Goal: Task Accomplishment & Management: Complete application form

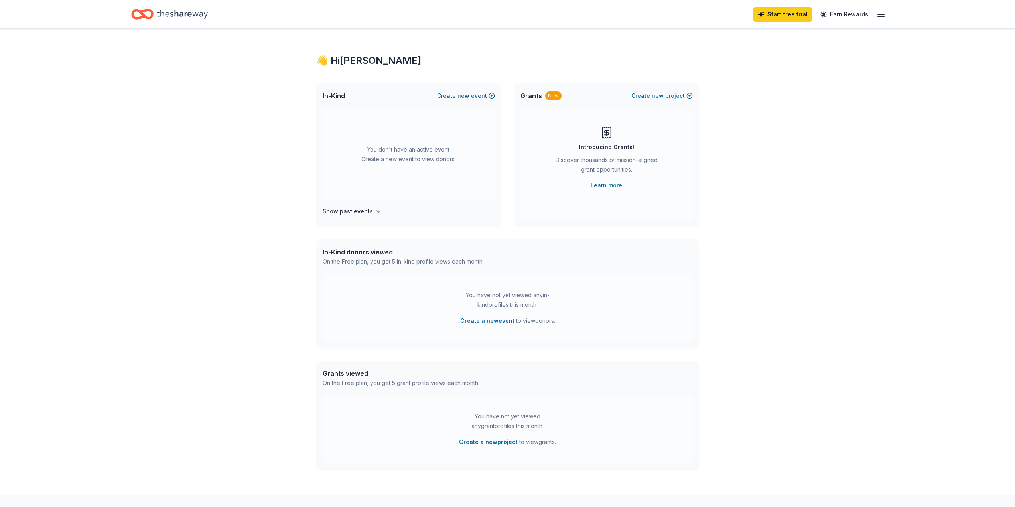
click at [490, 95] on button "Create new event" at bounding box center [466, 96] width 58 height 10
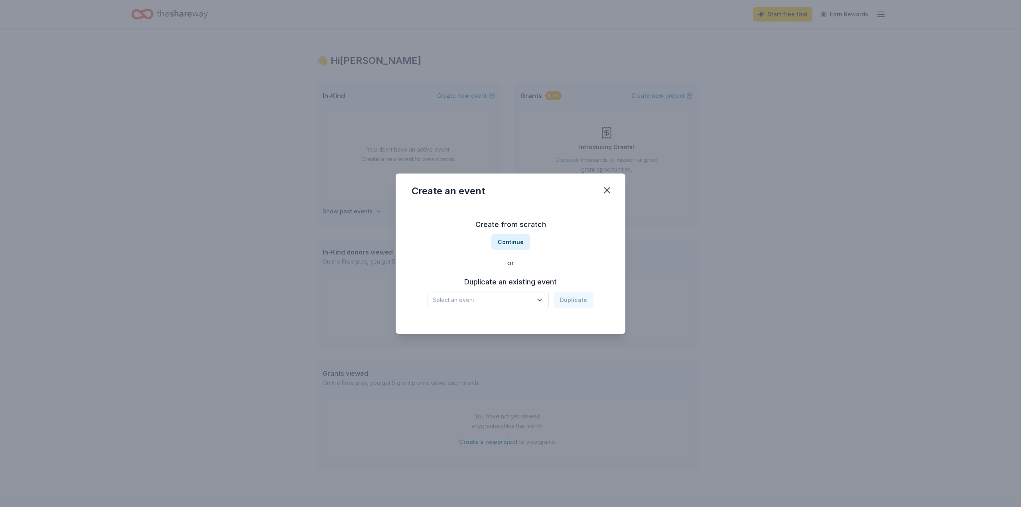
click at [540, 302] on icon "button" at bounding box center [539, 300] width 8 height 8
click at [497, 325] on div "United Way Fundraiser Sep 19, 2024 · MN" at bounding box center [488, 326] width 119 height 26
click at [569, 300] on button "Duplicate" at bounding box center [573, 299] width 40 height 17
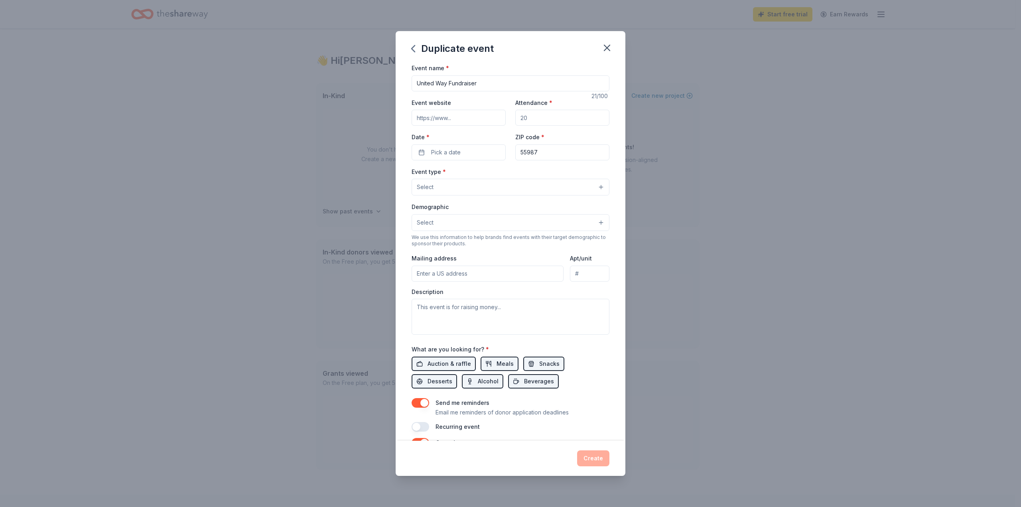
drag, startPoint x: 534, startPoint y: 116, endPoint x: 506, endPoint y: 116, distance: 28.3
click at [506, 116] on div "Event website Attendance * Date * Pick a date ZIP code * 55987" at bounding box center [510, 129] width 198 height 63
click at [531, 117] on input "Attendance *" at bounding box center [562, 118] width 94 height 16
type input "40"
click at [462, 150] on button "Pick a date" at bounding box center [458, 152] width 94 height 16
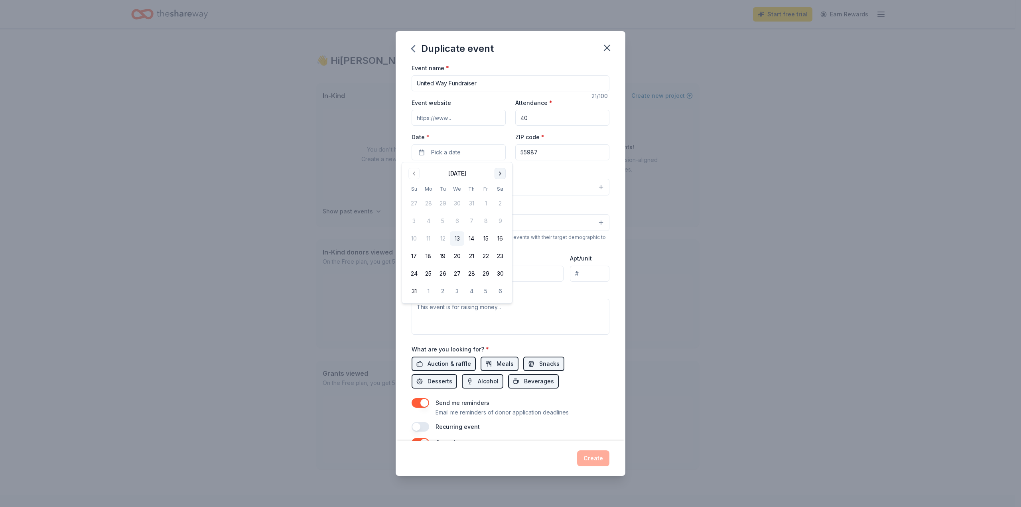
click at [501, 173] on button "Go to next month" at bounding box center [499, 173] width 11 height 11
click at [456, 233] on button "17" at bounding box center [457, 238] width 14 height 14
click at [550, 186] on button "Select" at bounding box center [510, 187] width 198 height 17
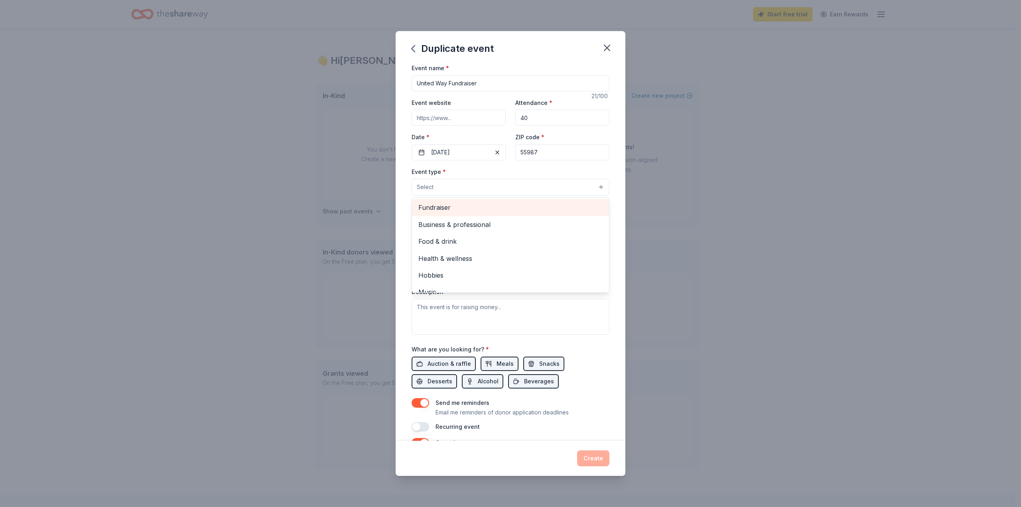
click at [445, 203] on span "Fundraiser" at bounding box center [510, 207] width 184 height 10
click at [608, 264] on div "Event name * United Way Fundraiser 21 /100 Event website Attendance * 40 Date *…" at bounding box center [511, 252] width 230 height 378
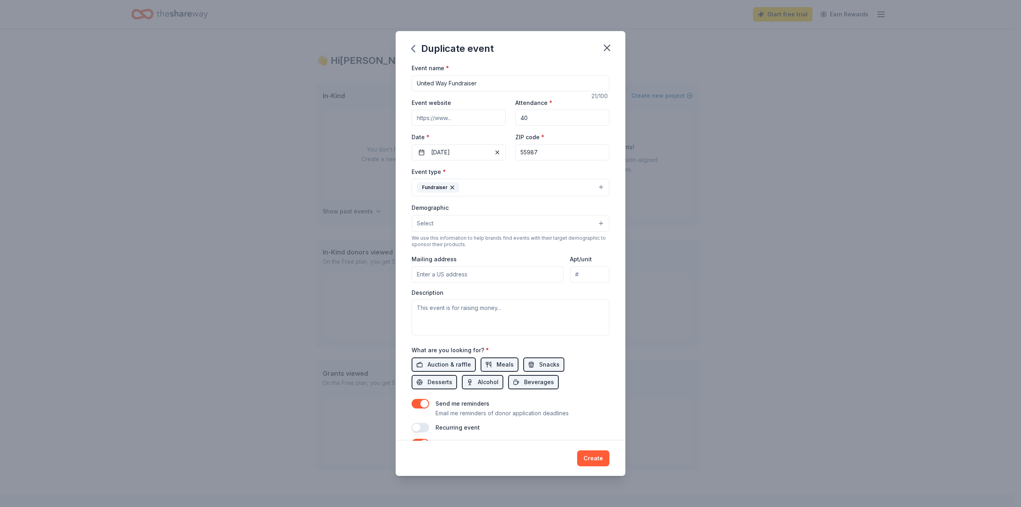
click at [594, 224] on button "Select" at bounding box center [510, 223] width 198 height 17
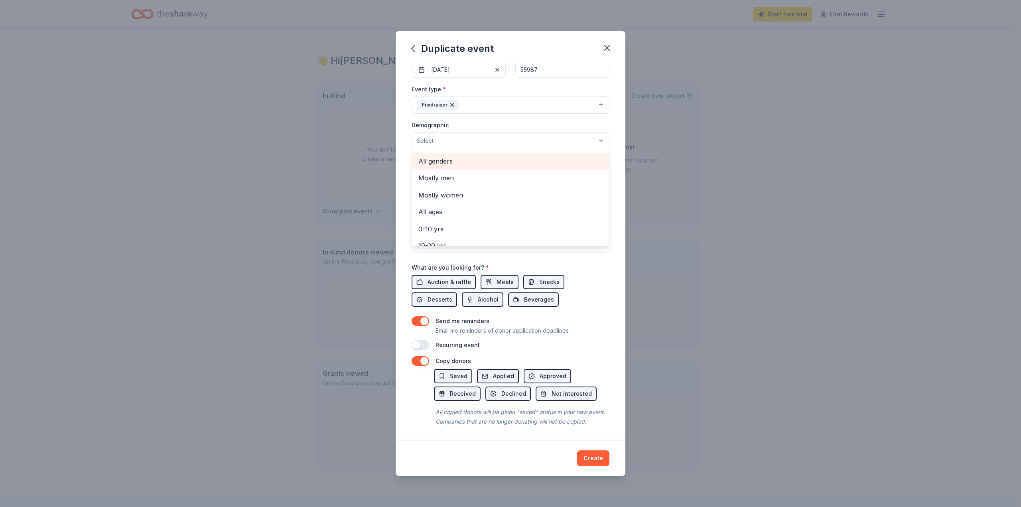
click at [456, 156] on span "All genders" at bounding box center [510, 161] width 184 height 10
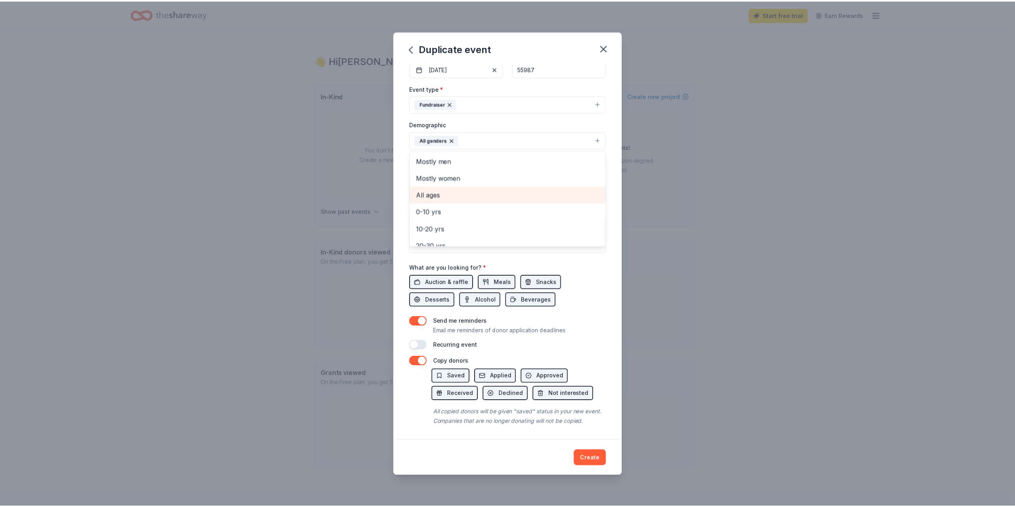
scroll to position [40, 0]
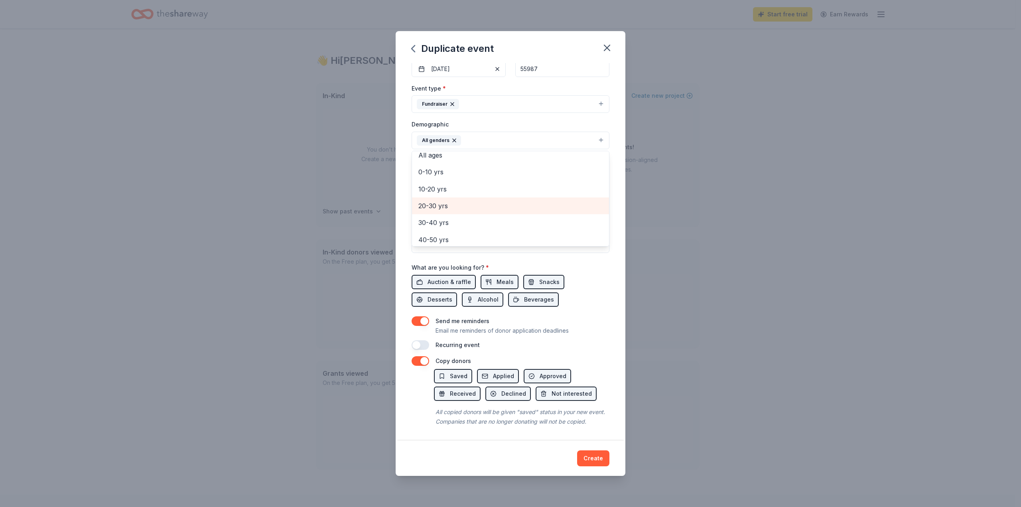
click at [465, 201] on span "20-30 yrs" at bounding box center [510, 206] width 184 height 10
click at [460, 201] on span "30-40 yrs" at bounding box center [510, 206] width 184 height 10
click at [458, 201] on span "40-50 yrs" at bounding box center [510, 206] width 184 height 10
click at [453, 209] on span "50-60 yrs" at bounding box center [510, 206] width 184 height 10
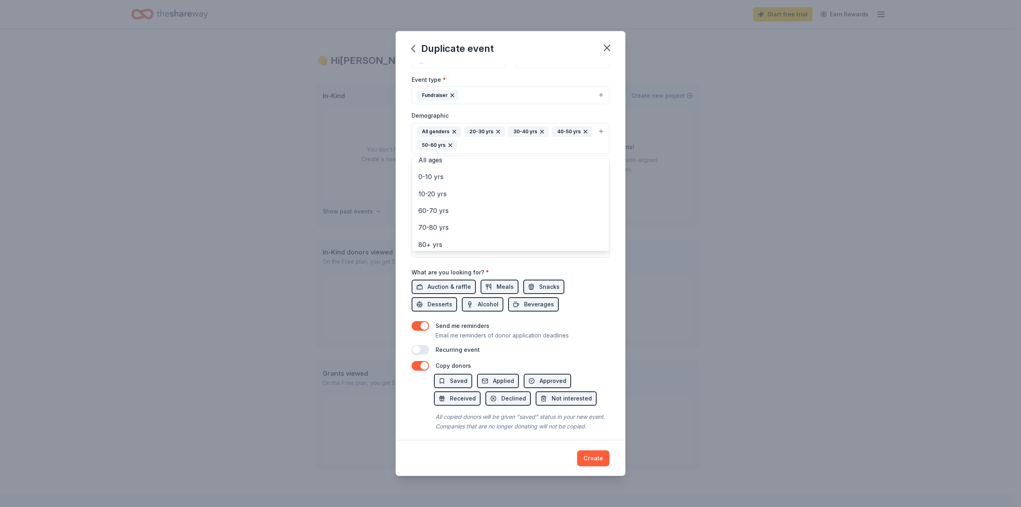
click at [593, 279] on div "Event name * United Way Fundraiser 21 /100 Event website Attendance * 40 Date *…" at bounding box center [510, 163] width 198 height 384
click at [445, 284] on span "Auction & raffle" at bounding box center [448, 287] width 43 height 10
click at [539, 287] on span "Snacks" at bounding box center [549, 287] width 20 height 10
click at [436, 305] on span "Desserts" at bounding box center [439, 304] width 25 height 10
click at [527, 304] on span "Beverages" at bounding box center [539, 304] width 30 height 10
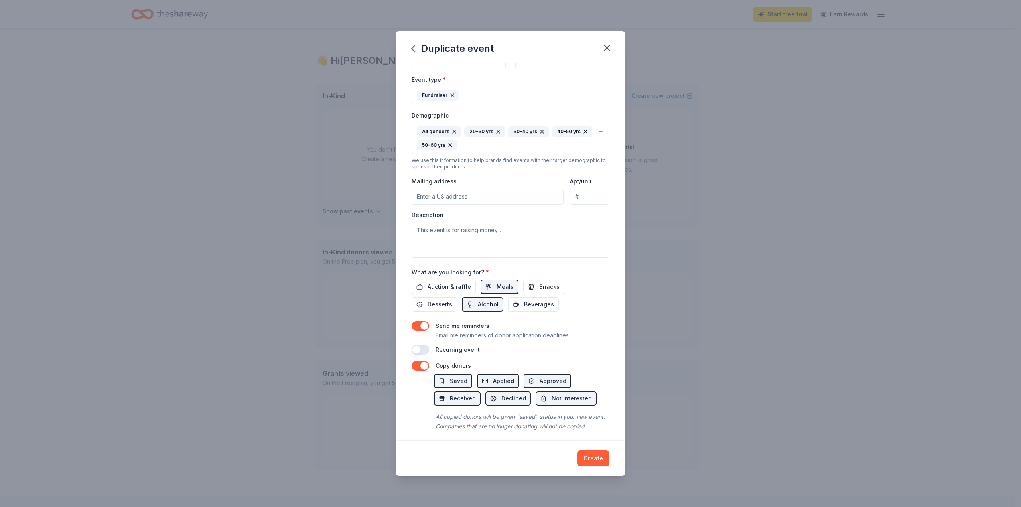
click at [485, 305] on span "Alcohol" at bounding box center [488, 304] width 21 height 10
click at [415, 324] on button "button" at bounding box center [420, 326] width 18 height 10
click at [592, 457] on button "Create" at bounding box center [593, 458] width 32 height 16
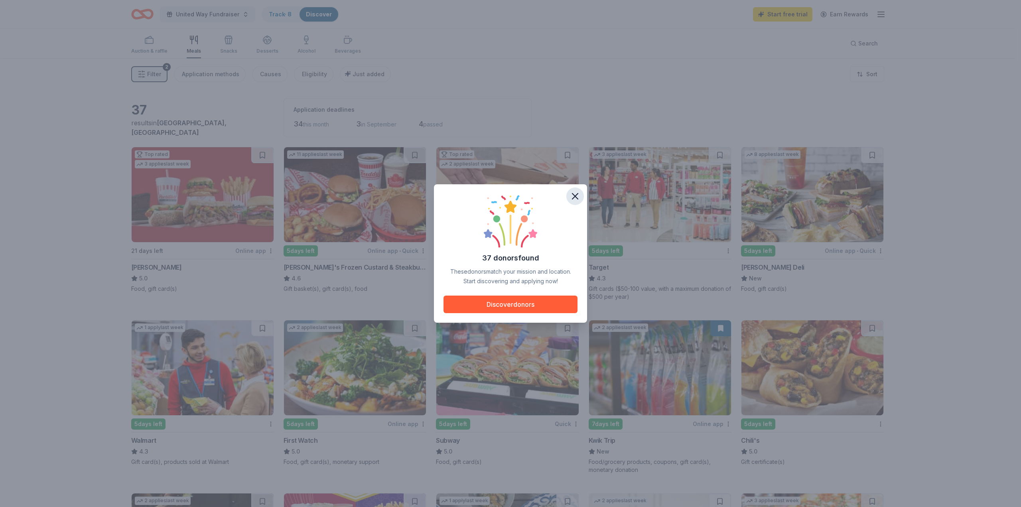
click at [573, 196] on icon "button" at bounding box center [574, 196] width 11 height 11
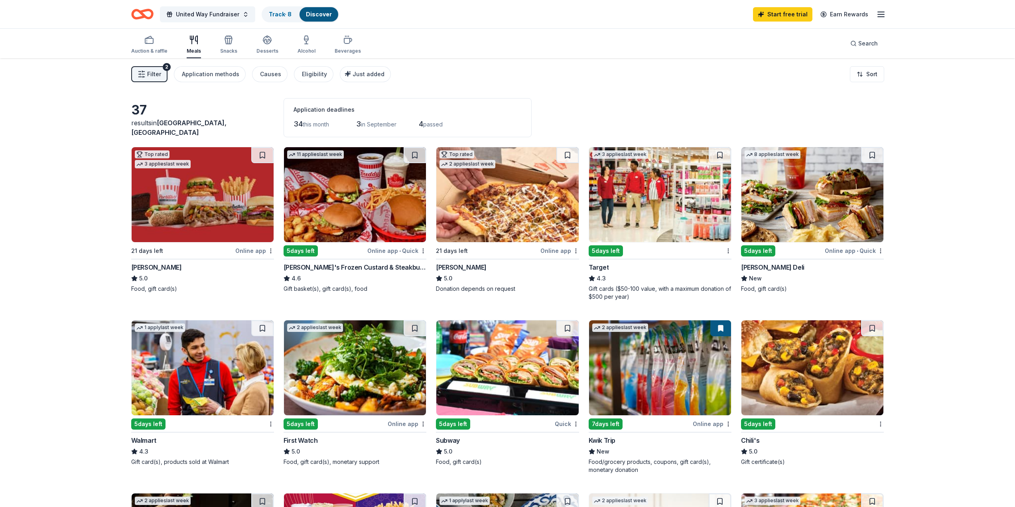
click at [169, 198] on img at bounding box center [203, 194] width 142 height 95
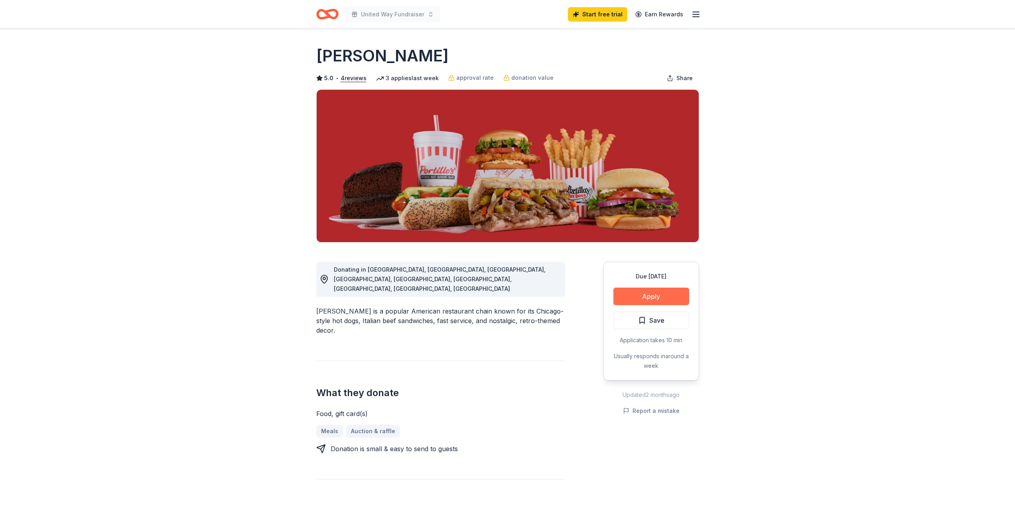
click at [647, 298] on button "Apply" at bounding box center [651, 296] width 76 height 18
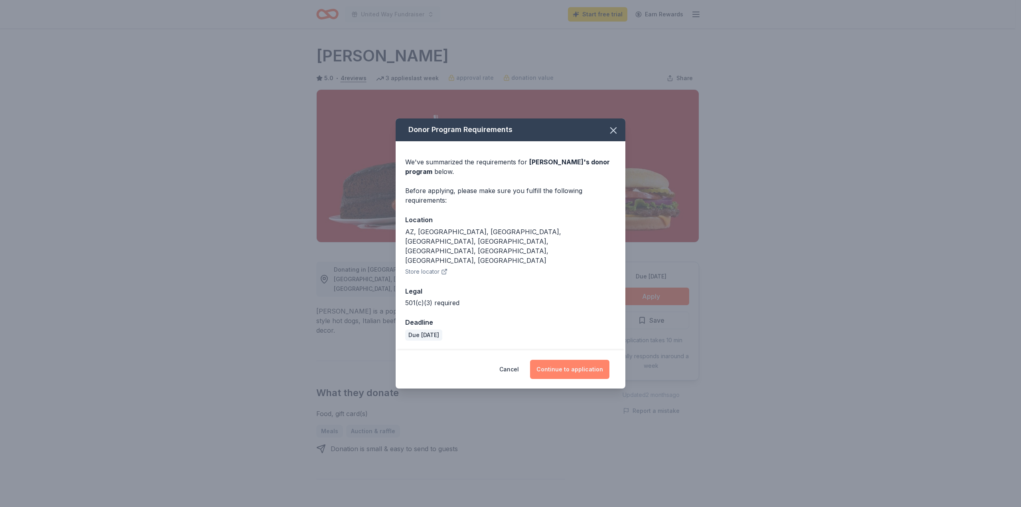
click at [574, 360] on button "Continue to application" at bounding box center [569, 369] width 79 height 19
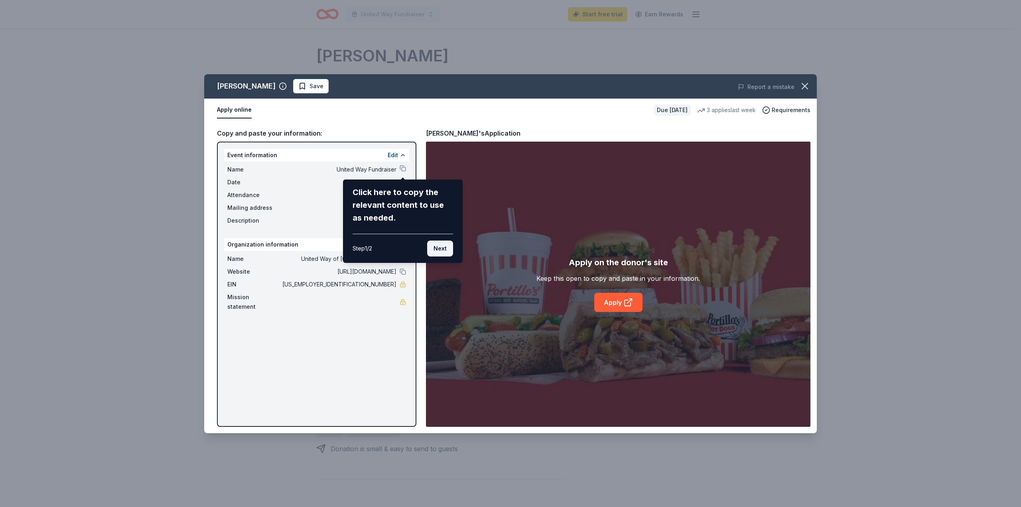
click at [439, 251] on button "Next" at bounding box center [440, 248] width 26 height 16
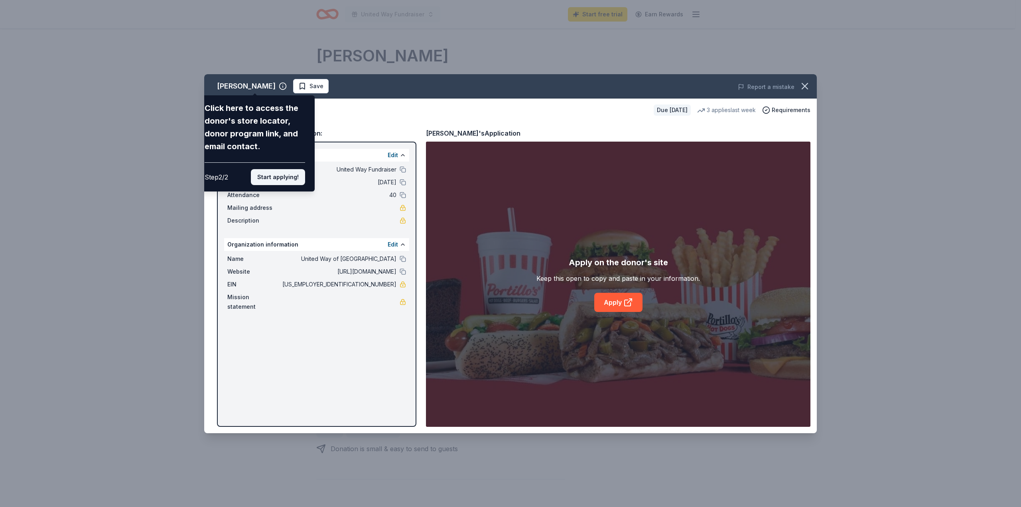
click at [282, 178] on button "Start applying!" at bounding box center [278, 177] width 54 height 16
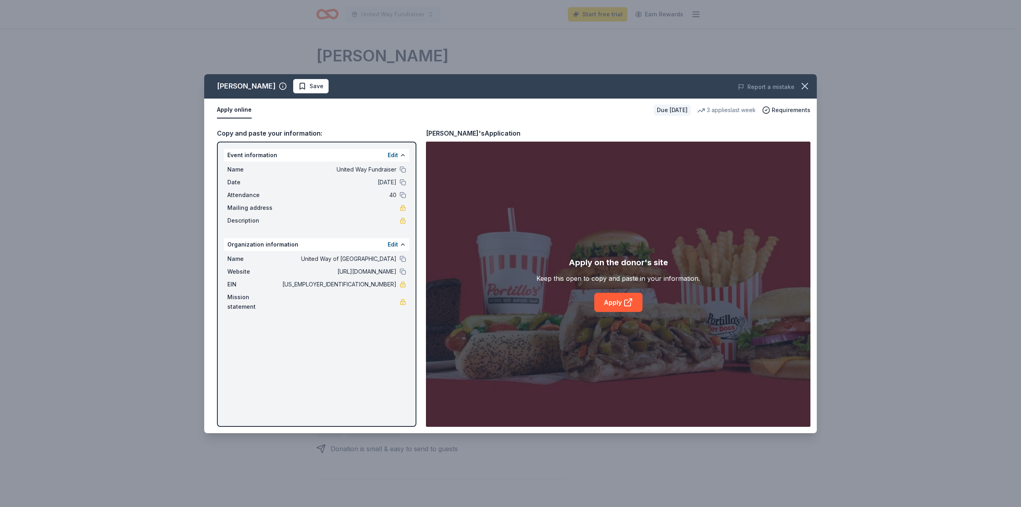
click at [302, 155] on div "Portillo's Save Report a mistake Apply online Due in 21 days 3 applies last wee…" at bounding box center [510, 253] width 612 height 359
click at [802, 87] on icon "button" at bounding box center [804, 86] width 11 height 11
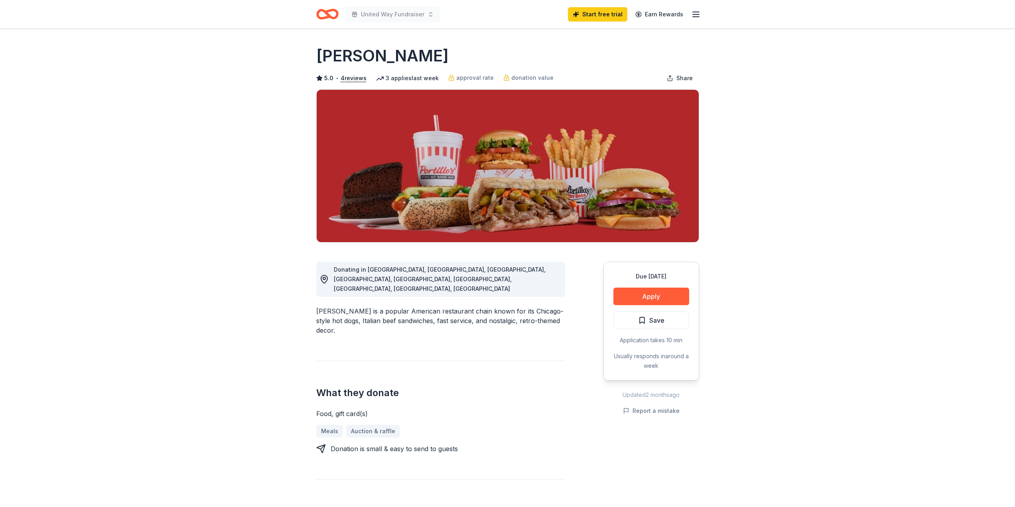
click at [697, 12] on line "button" at bounding box center [696, 12] width 6 height 0
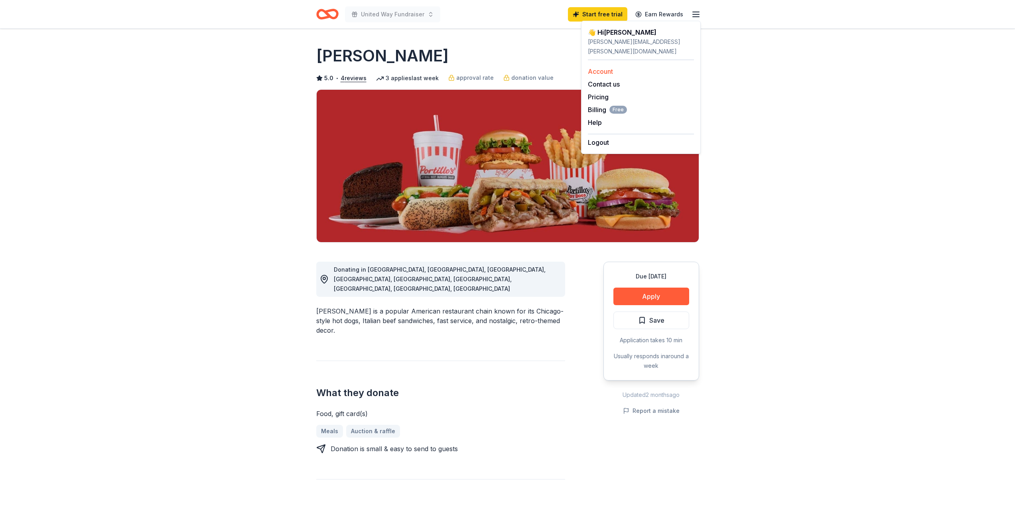
click at [606, 67] on link "Account" at bounding box center [600, 71] width 25 height 8
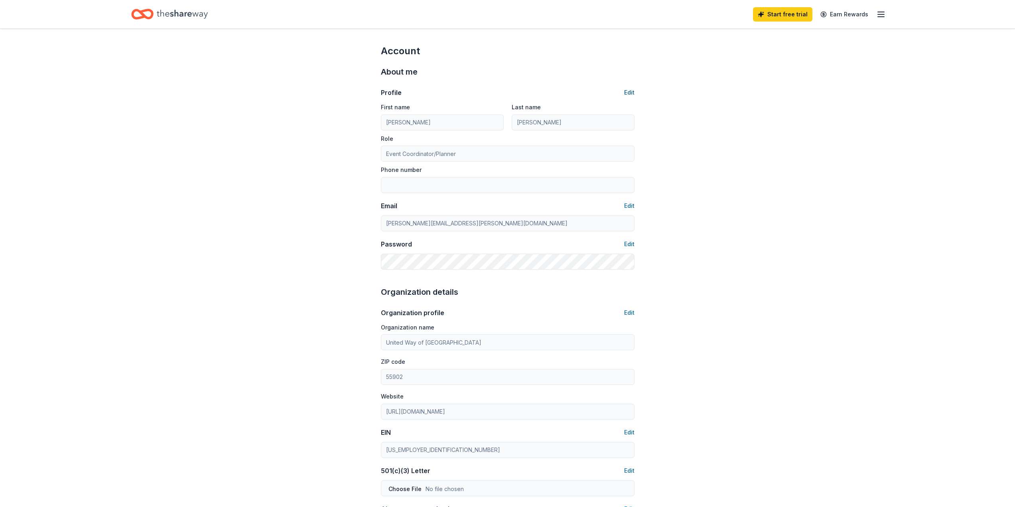
click at [629, 93] on button "Edit" at bounding box center [629, 93] width 10 height 10
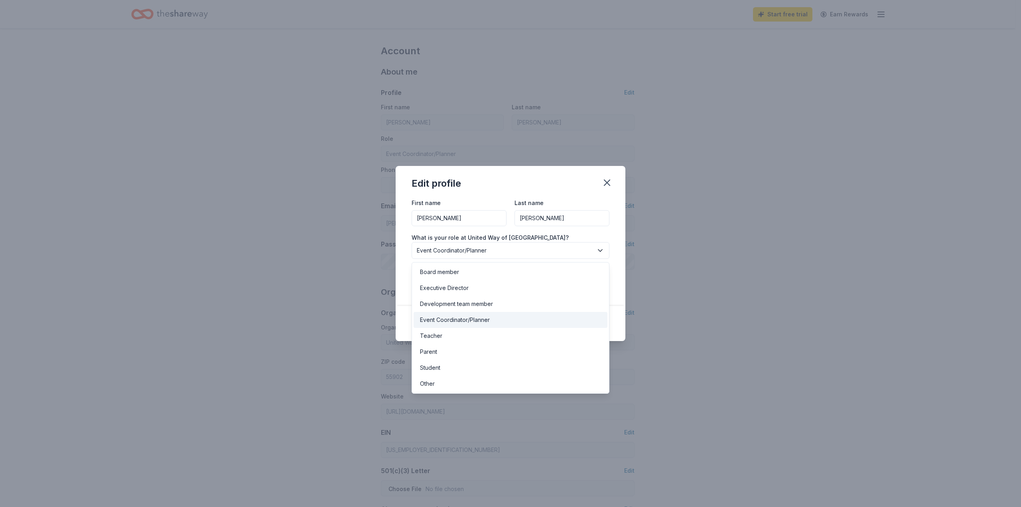
click at [417, 250] on span "Event Coordinator/Planner" at bounding box center [505, 251] width 176 height 10
click at [445, 320] on div "Event Coordinator/Planner" at bounding box center [455, 320] width 70 height 10
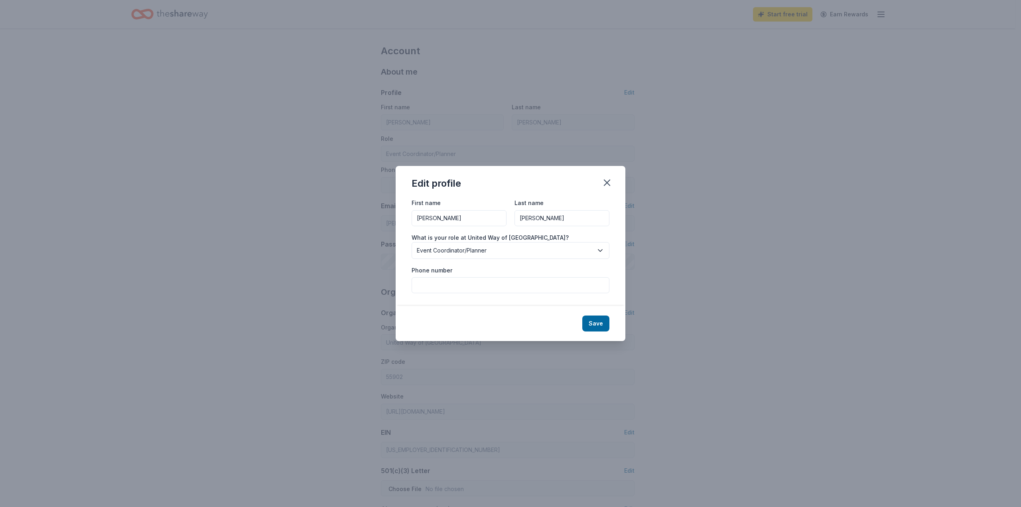
click at [435, 287] on input "Phone number" at bounding box center [510, 285] width 198 height 16
type input "507-474-0408"
click at [591, 321] on button "Save" at bounding box center [595, 323] width 27 height 16
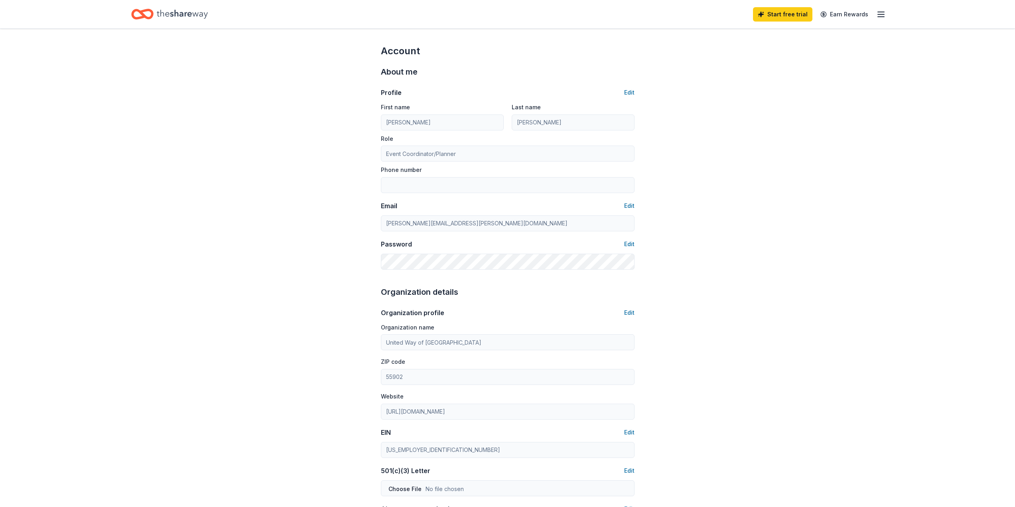
type input "507-474-0408"
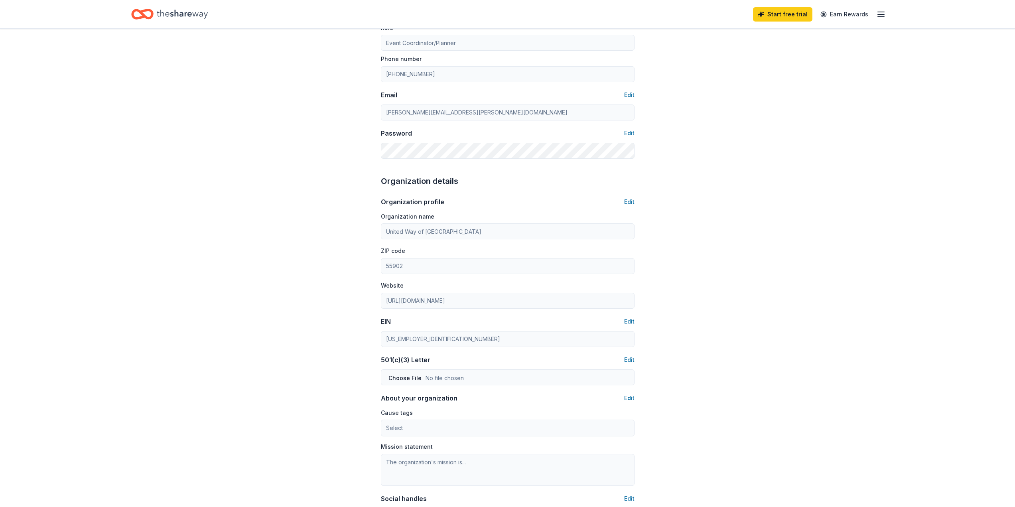
scroll to position [120, 0]
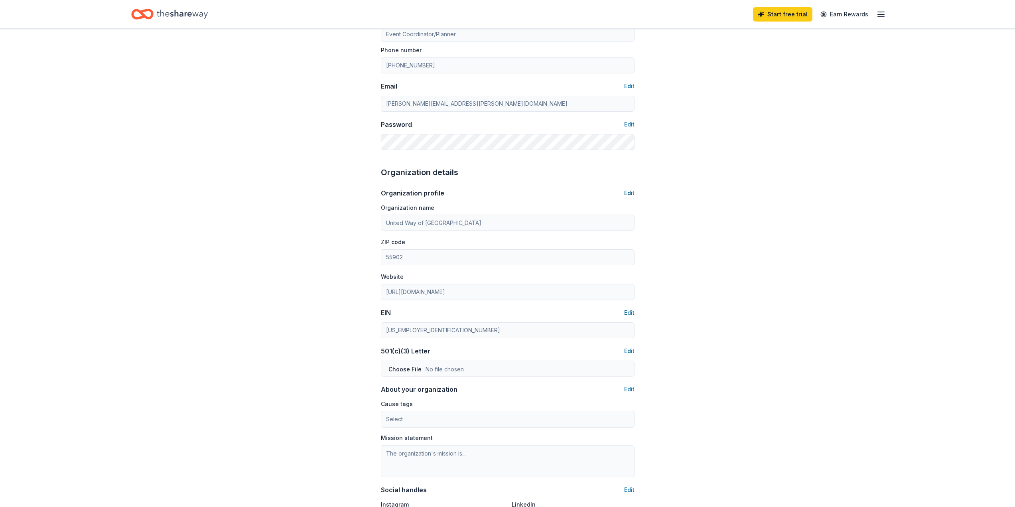
click at [628, 192] on button "Edit" at bounding box center [629, 193] width 10 height 10
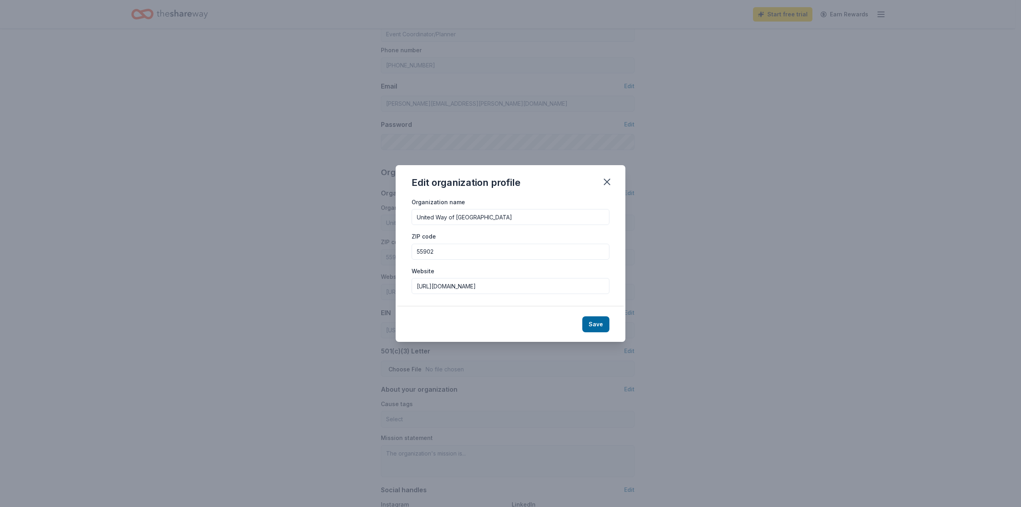
drag, startPoint x: 561, startPoint y: 218, endPoint x: 360, endPoint y: 190, distance: 203.7
click at [360, 190] on div "Edit organization profile Organization name United Way of Olmsted County ZIP co…" at bounding box center [510, 253] width 1021 height 507
type input "Avient/Plasticomp"
drag, startPoint x: 449, startPoint y: 250, endPoint x: 364, endPoint y: 240, distance: 85.2
click at [356, 251] on div "Edit organization profile Organization name Avient/Plasticomp ZIP code 55902 We…" at bounding box center [510, 253] width 1021 height 507
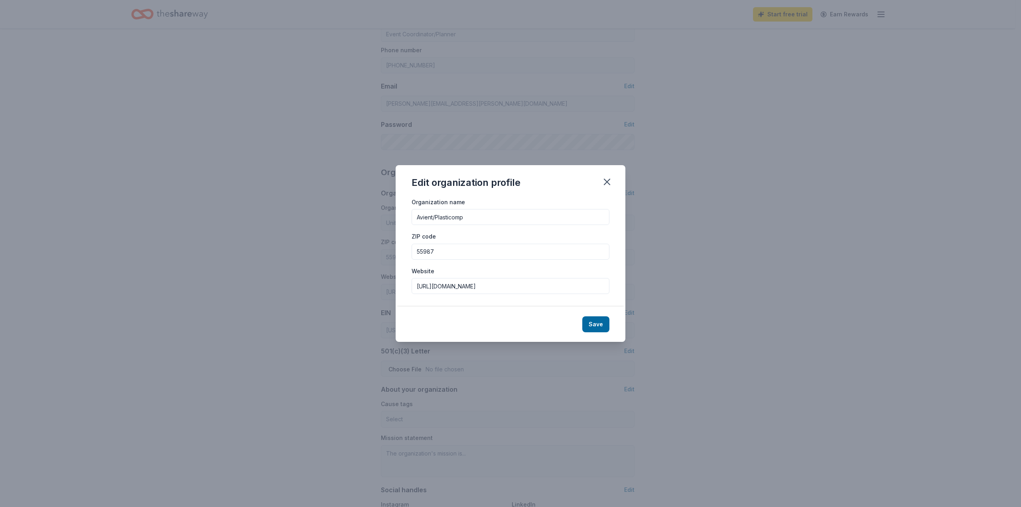
type input "55987"
click at [491, 285] on input "http://www.uwolmsted.org" at bounding box center [510, 286] width 198 height 16
drag, startPoint x: 492, startPoint y: 285, endPoint x: 358, endPoint y: 272, distance: 134.2
click at [358, 273] on div "Edit organization profile Organization name Avient/Plasticomp ZIP code 55987 We…" at bounding box center [510, 253] width 1021 height 507
type input "www.avient.com"
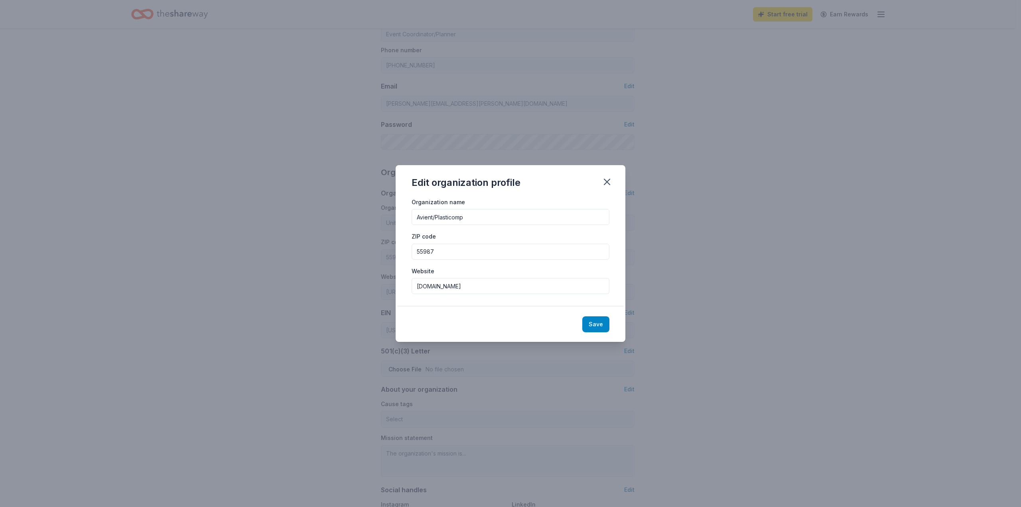
click at [588, 321] on button "Save" at bounding box center [595, 324] width 27 height 16
type input "Avient/Plasticomp"
type input "55987"
type input "www.avient.com"
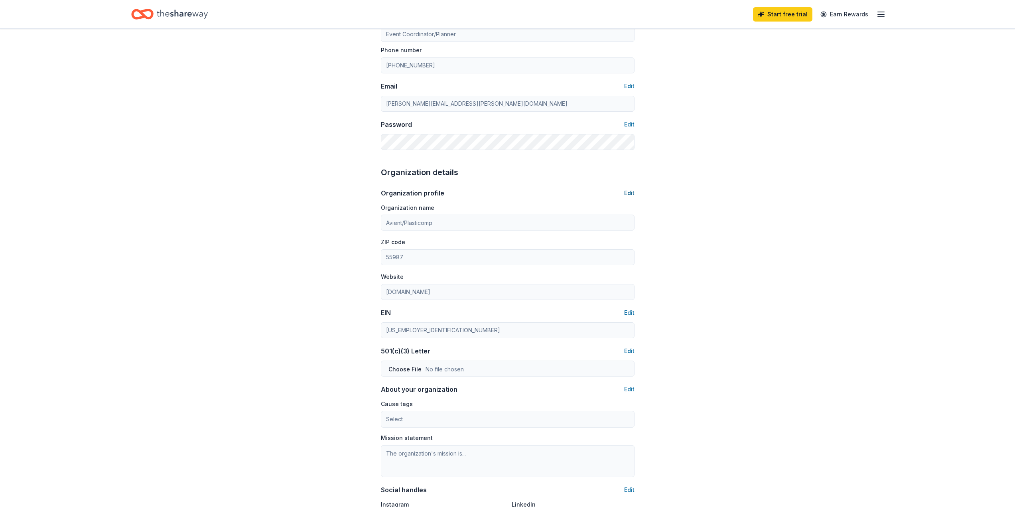
click at [631, 193] on button "Edit" at bounding box center [629, 193] width 10 height 10
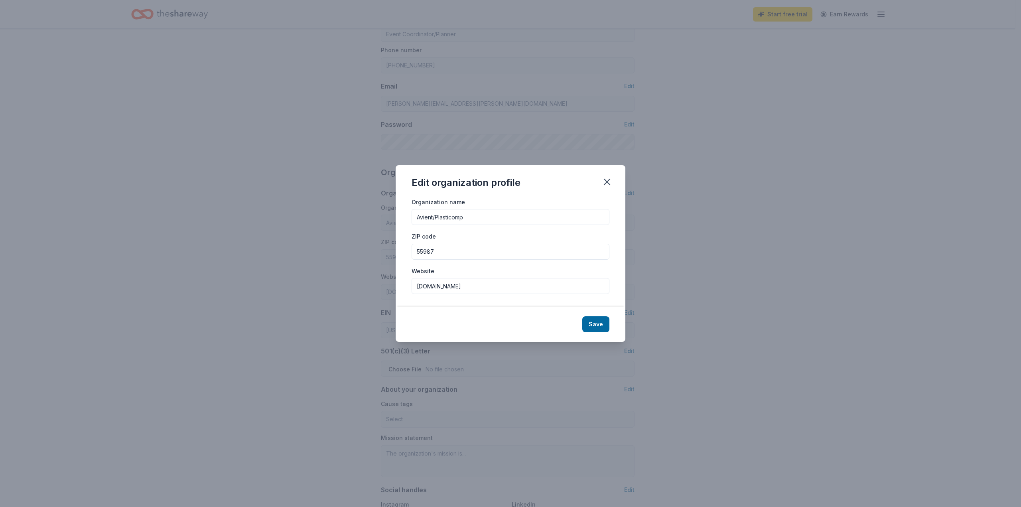
click at [491, 218] on input "Avient/Plasticomp" at bounding box center [510, 217] width 198 height 16
type input "Avient/Plasticomp for our 2025 United Way Campaign"
click at [592, 322] on button "Save" at bounding box center [595, 324] width 27 height 16
type input "Avient/Plasticomp for our 2025 United Way Campaign"
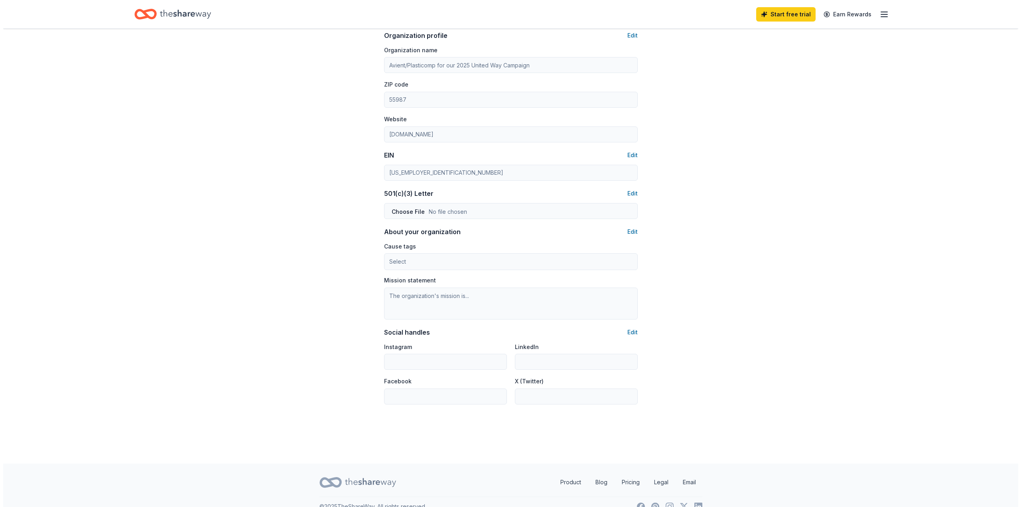
scroll to position [279, 0]
click at [630, 230] on button "Edit" at bounding box center [629, 230] width 10 height 10
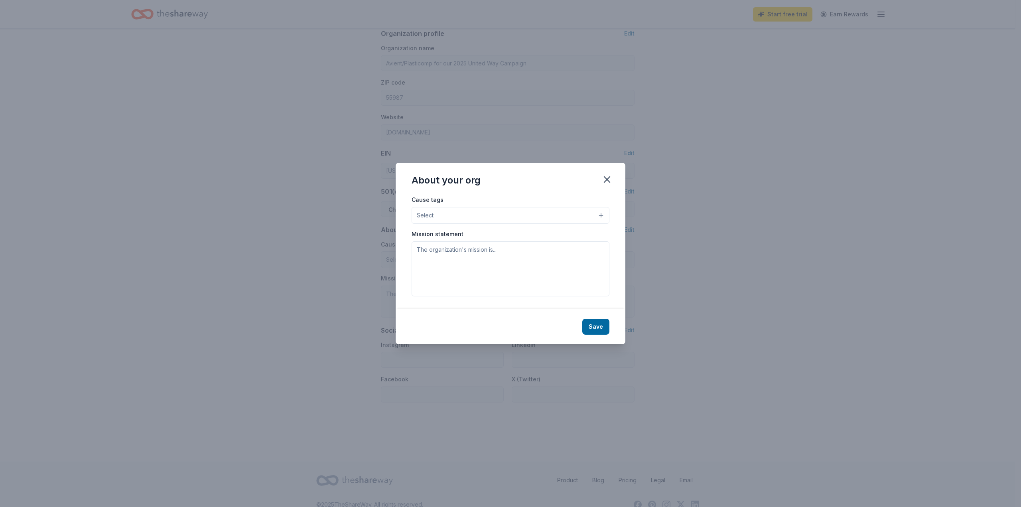
click at [601, 216] on button "Select" at bounding box center [510, 215] width 198 height 17
click at [531, 249] on span "Art & Culture" at bounding box center [510, 252] width 184 height 10
click at [531, 249] on span "Children" at bounding box center [510, 253] width 184 height 10
click at [530, 264] on div "Education" at bounding box center [510, 270] width 197 height 17
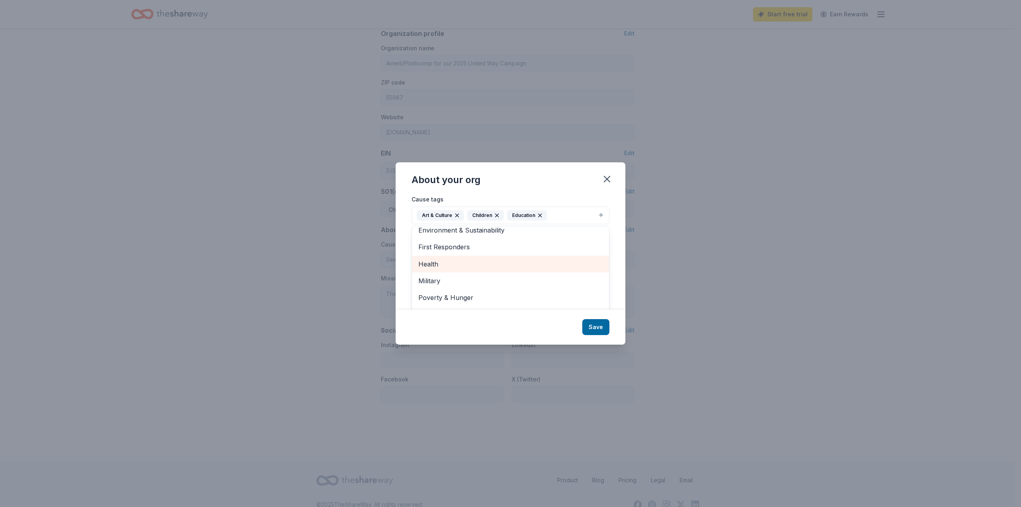
scroll to position [61, 0]
click at [481, 274] on span "Poverty & Hunger" at bounding box center [510, 277] width 184 height 10
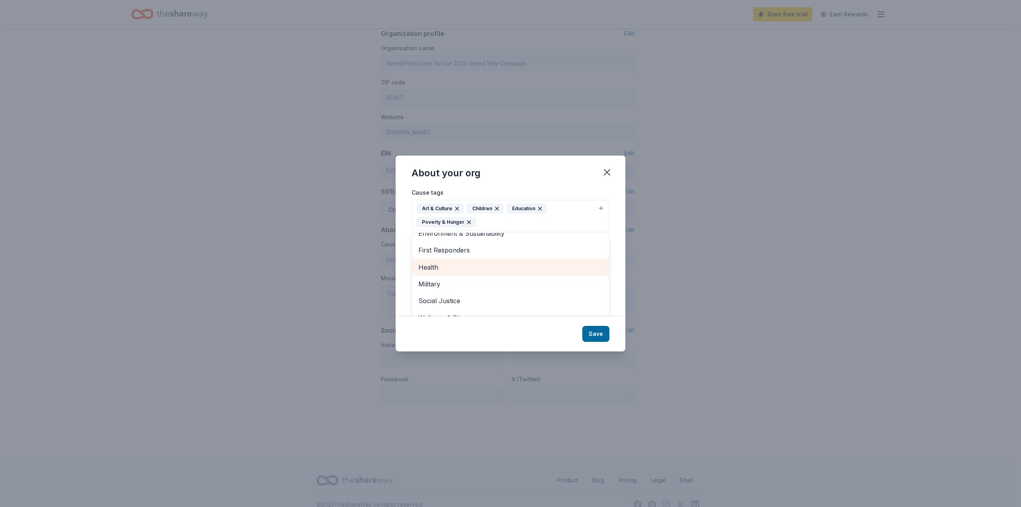
scroll to position [43, 0]
click at [485, 300] on span "Social Justice" at bounding box center [510, 300] width 184 height 10
click at [602, 335] on div "About your org Cause tags Art & Culture Children Education Poverty & Hunger Soc…" at bounding box center [511, 252] width 230 height 195
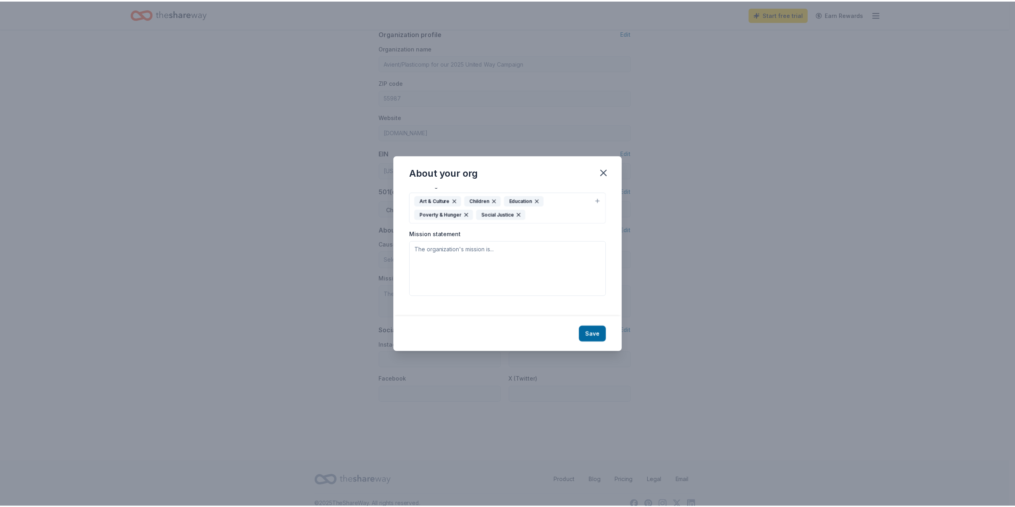
scroll to position [0, 0]
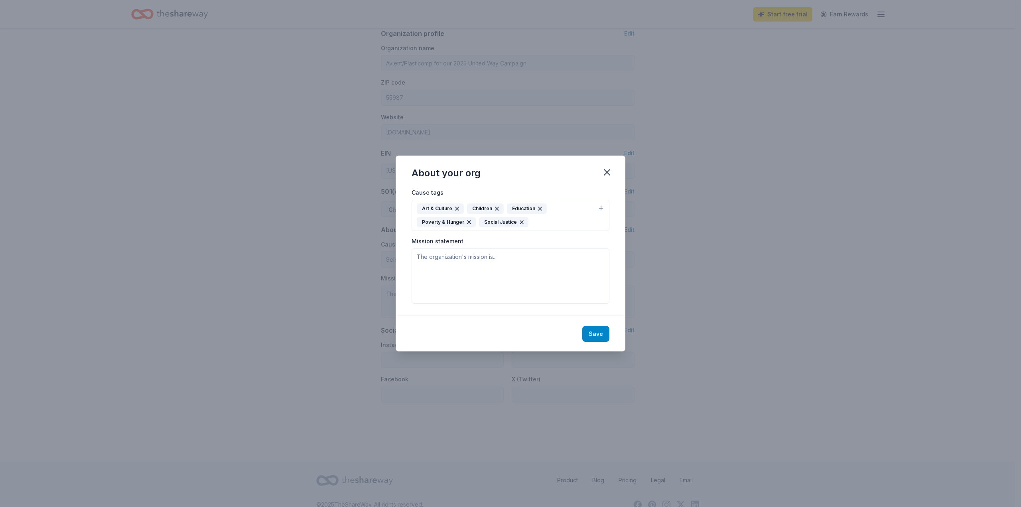
click at [597, 331] on button "Save" at bounding box center [595, 334] width 27 height 16
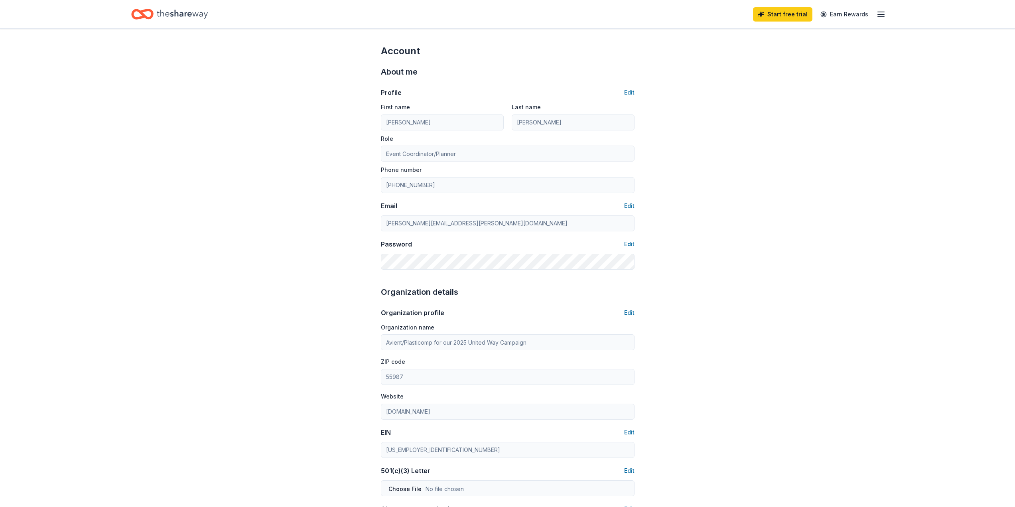
click at [882, 17] on line "button" at bounding box center [881, 17] width 6 height 0
click at [799, 67] on div "Account" at bounding box center [826, 72] width 106 height 10
click at [199, 15] on icon "Home" at bounding box center [182, 14] width 51 height 16
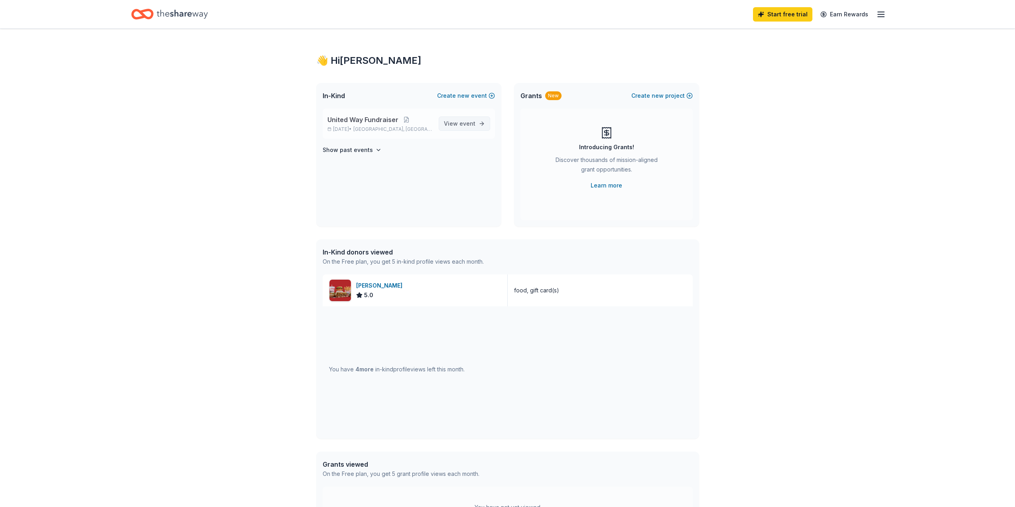
click at [454, 124] on span "View event" at bounding box center [459, 124] width 31 height 10
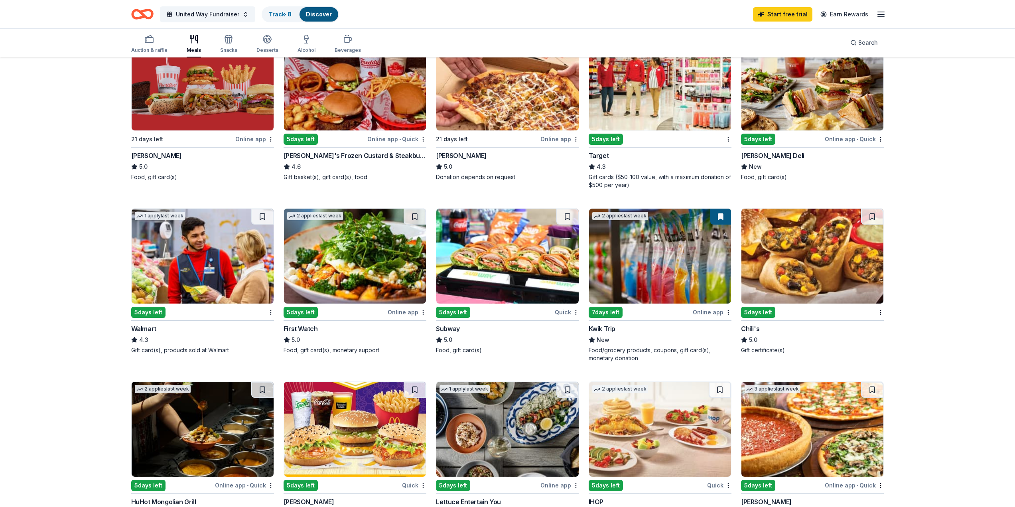
scroll to position [159, 0]
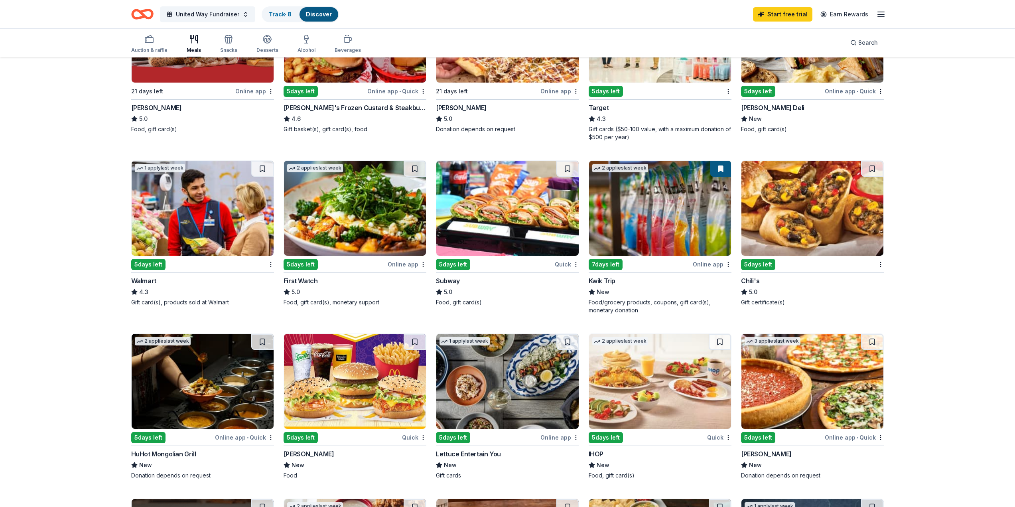
click at [169, 232] on img at bounding box center [203, 208] width 142 height 95
click at [624, 228] on img at bounding box center [660, 208] width 142 height 95
click at [795, 240] on img at bounding box center [812, 208] width 142 height 95
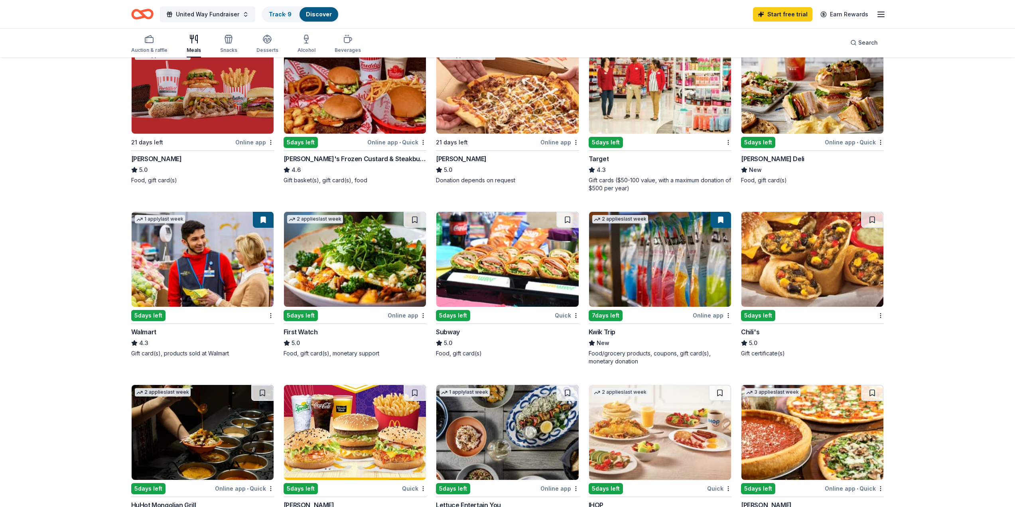
scroll to position [0, 0]
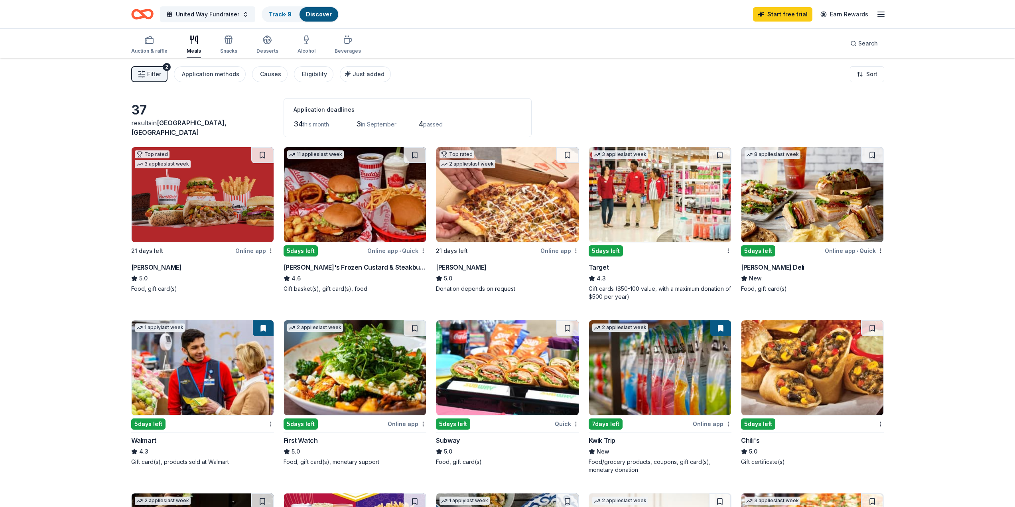
click at [647, 220] on img at bounding box center [660, 194] width 142 height 95
click at [720, 155] on button at bounding box center [720, 155] width 22 height 16
click at [528, 214] on img at bounding box center [507, 194] width 142 height 95
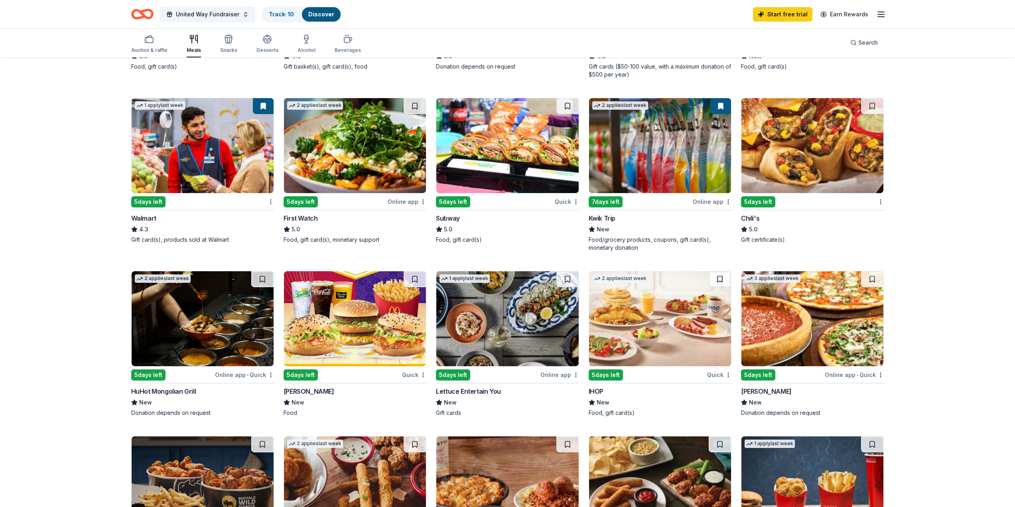
scroll to position [279, 0]
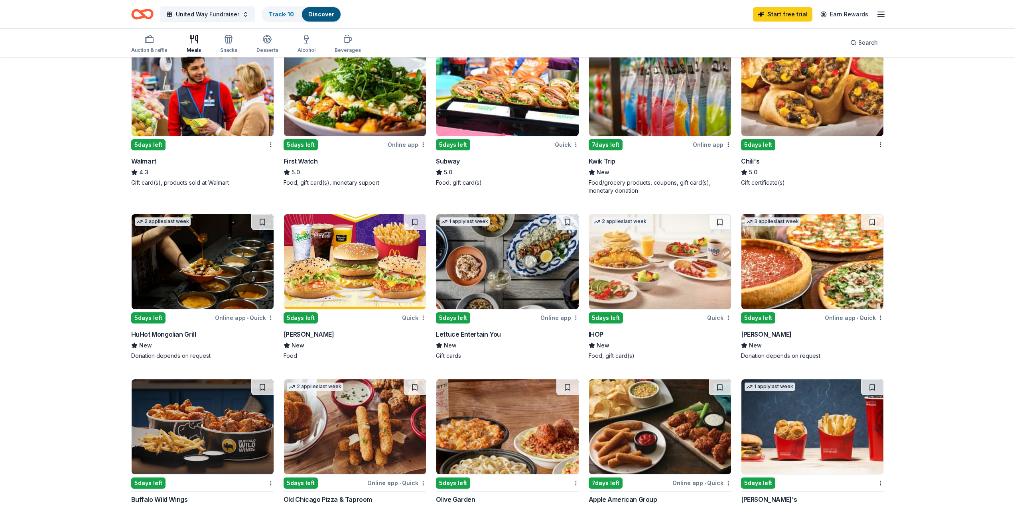
click at [376, 247] on img at bounding box center [355, 261] width 142 height 95
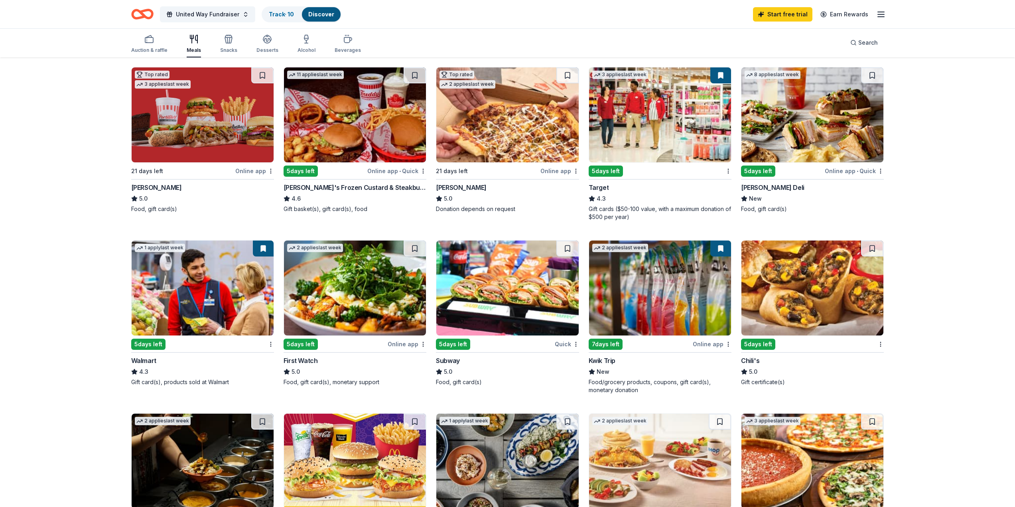
scroll to position [0, 0]
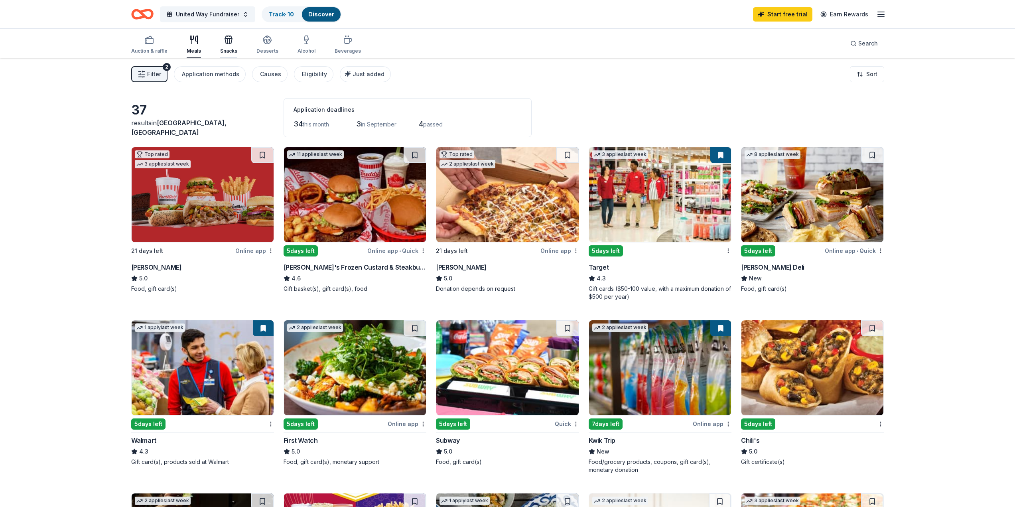
click at [225, 44] on div "Snacks" at bounding box center [228, 44] width 17 height 19
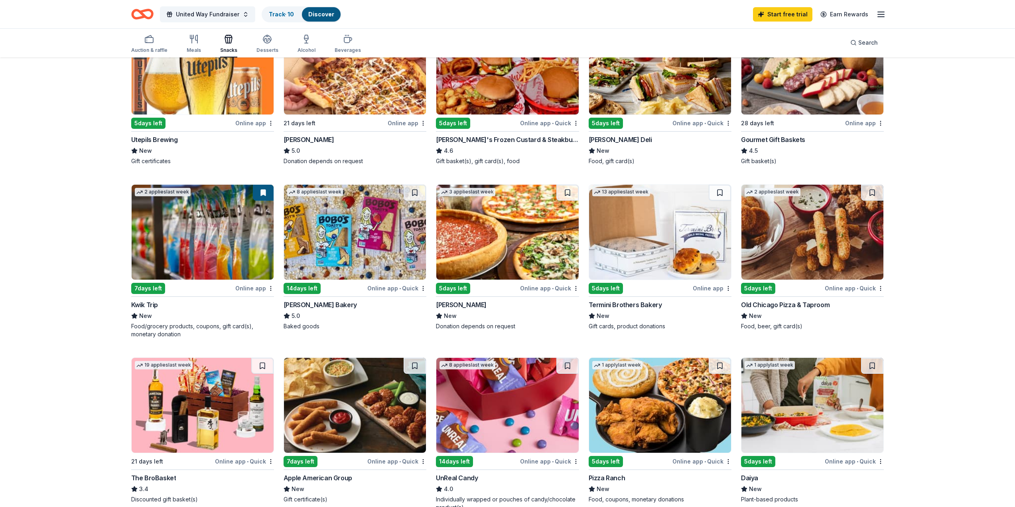
scroll to position [199, 0]
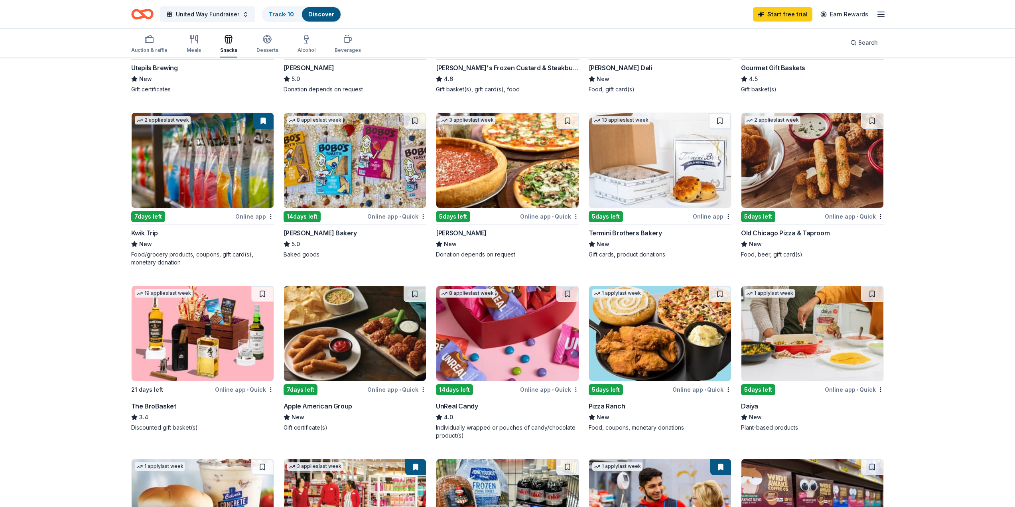
click at [612, 405] on div "Pizza Ranch" at bounding box center [606, 406] width 37 height 10
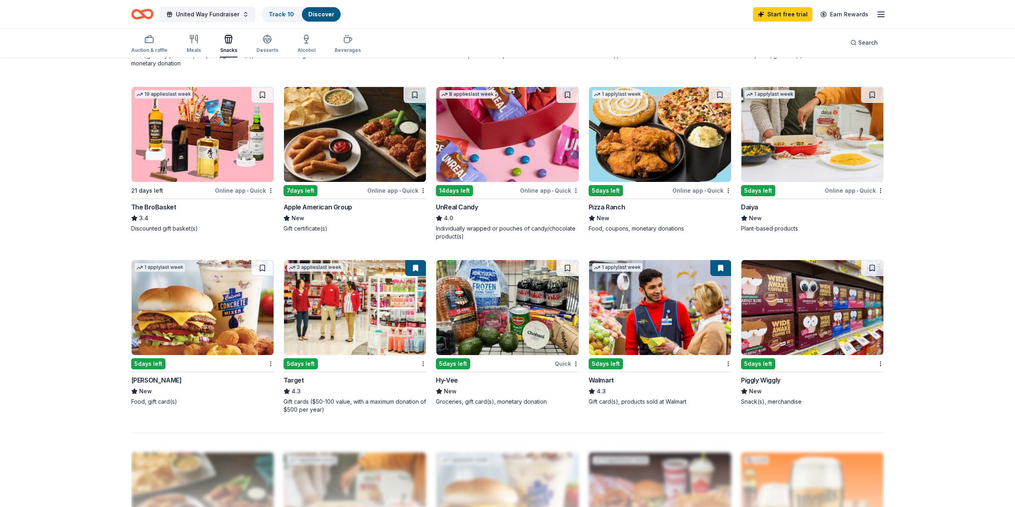
scroll to position [399, 0]
click at [267, 39] on icon "button" at bounding box center [267, 38] width 8 height 6
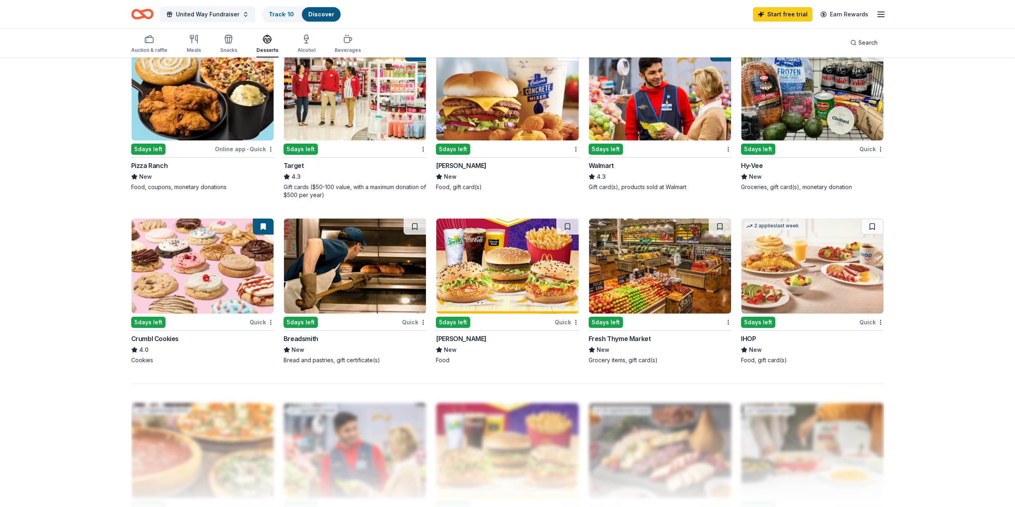
scroll to position [478, 0]
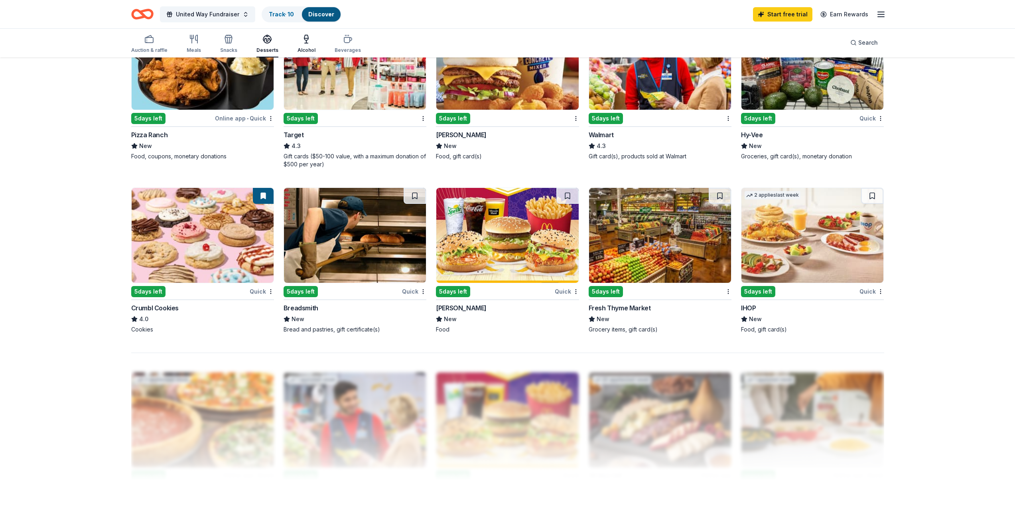
click at [304, 41] on icon "button" at bounding box center [306, 39] width 10 height 10
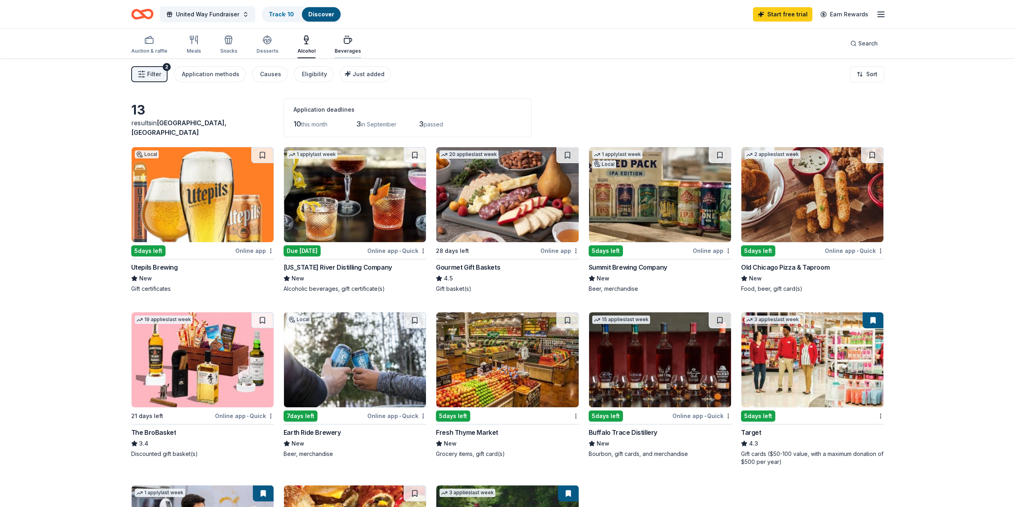
click at [346, 47] on div "Beverages" at bounding box center [348, 44] width 26 height 19
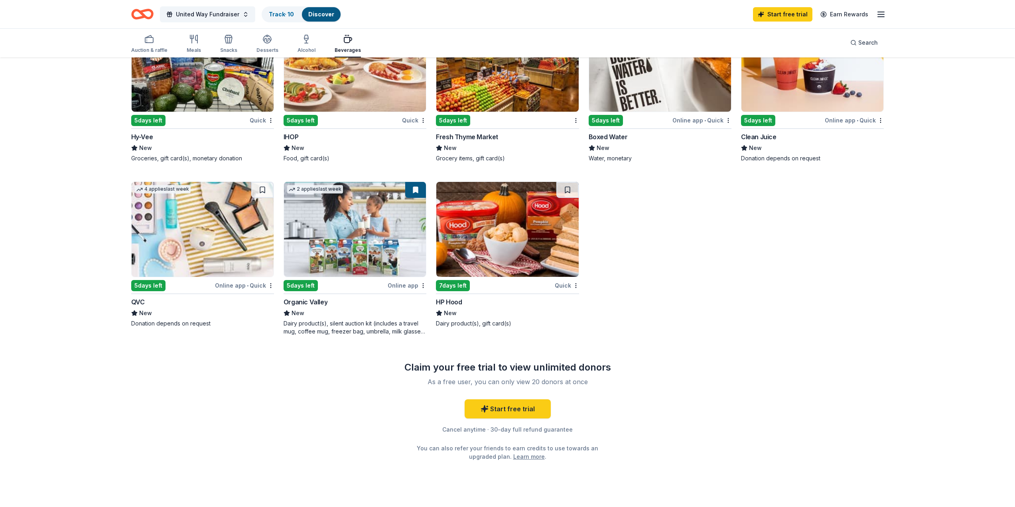
scroll to position [478, 0]
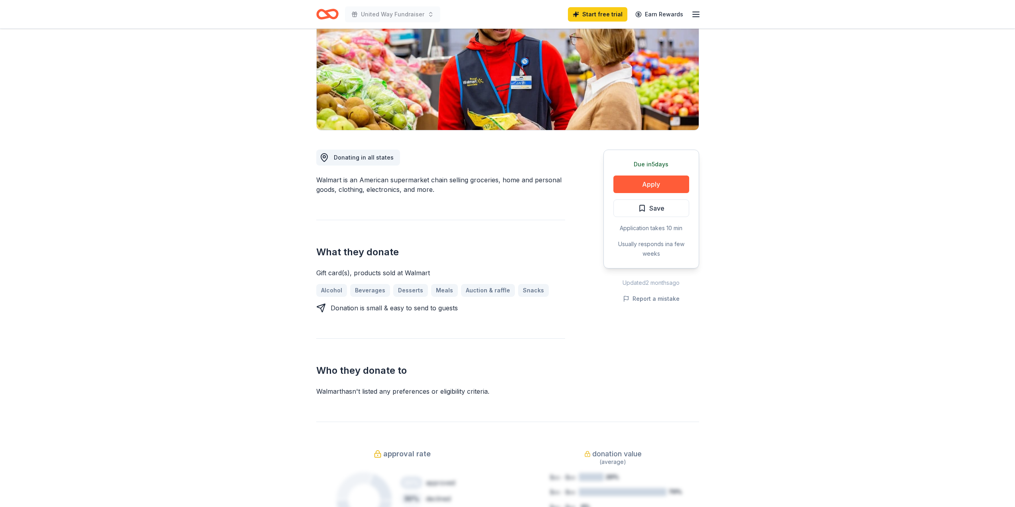
scroll to position [120, 0]
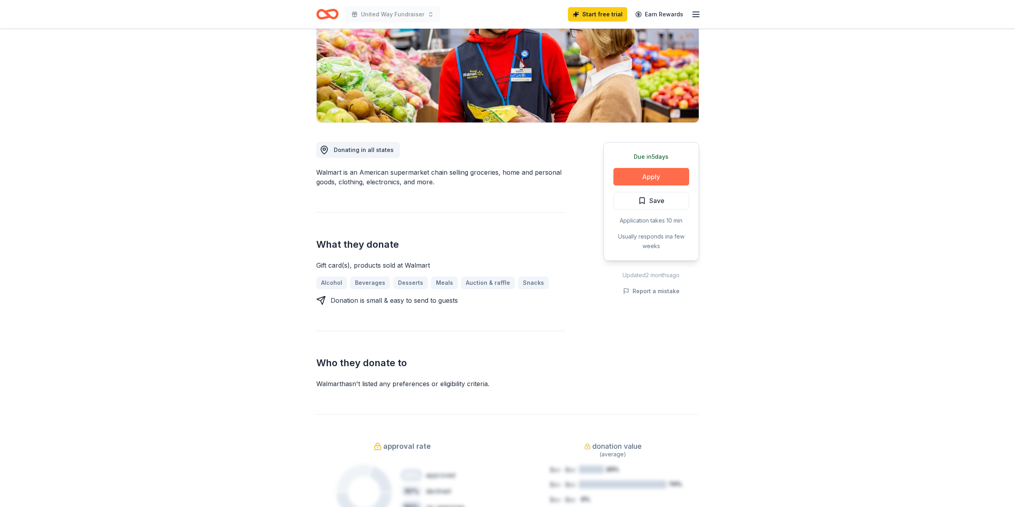
click at [651, 176] on button "Apply" at bounding box center [651, 177] width 76 height 18
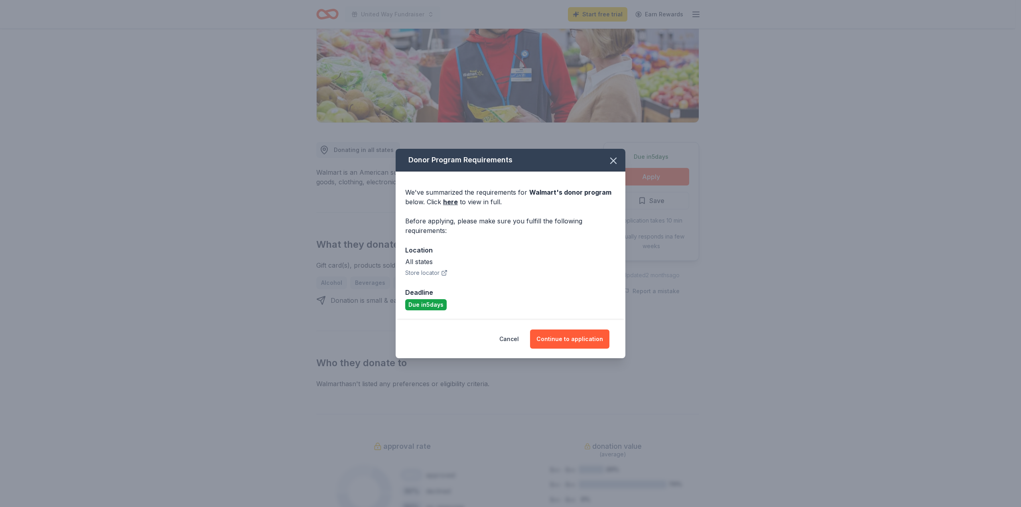
click at [421, 272] on button "Store locator" at bounding box center [426, 273] width 42 height 10
click at [564, 335] on button "Continue to application" at bounding box center [569, 338] width 79 height 19
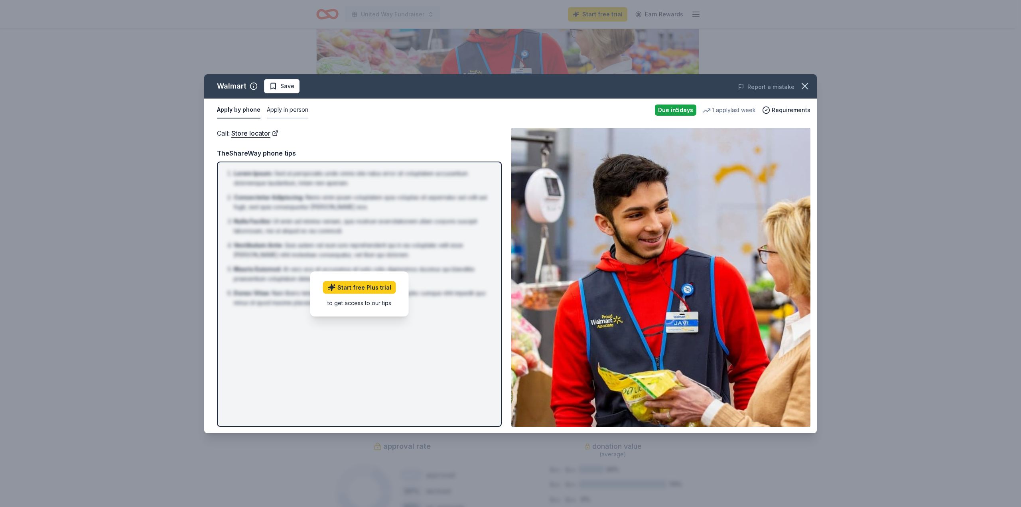
click at [298, 109] on button "Apply in person" at bounding box center [287, 110] width 41 height 17
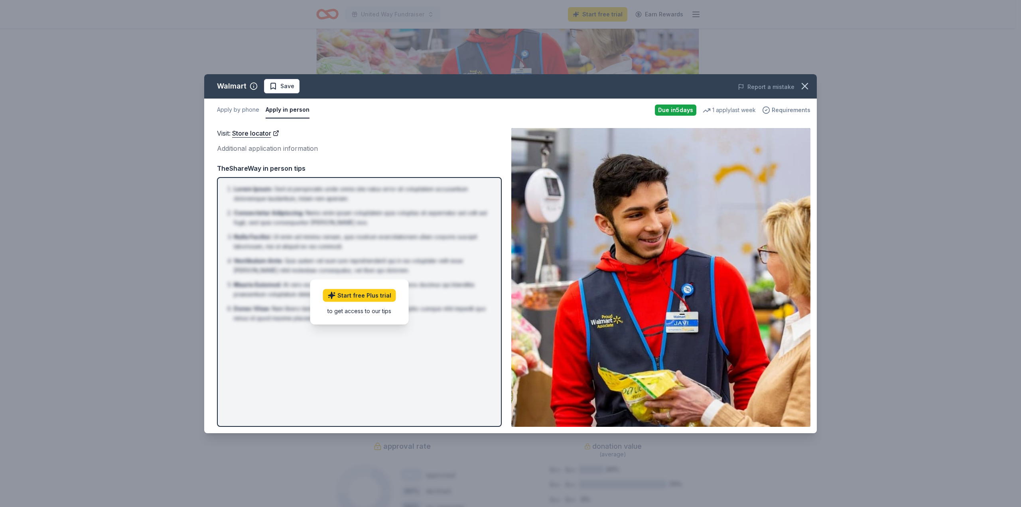
click at [791, 109] on span "Requirements" at bounding box center [790, 110] width 39 height 10
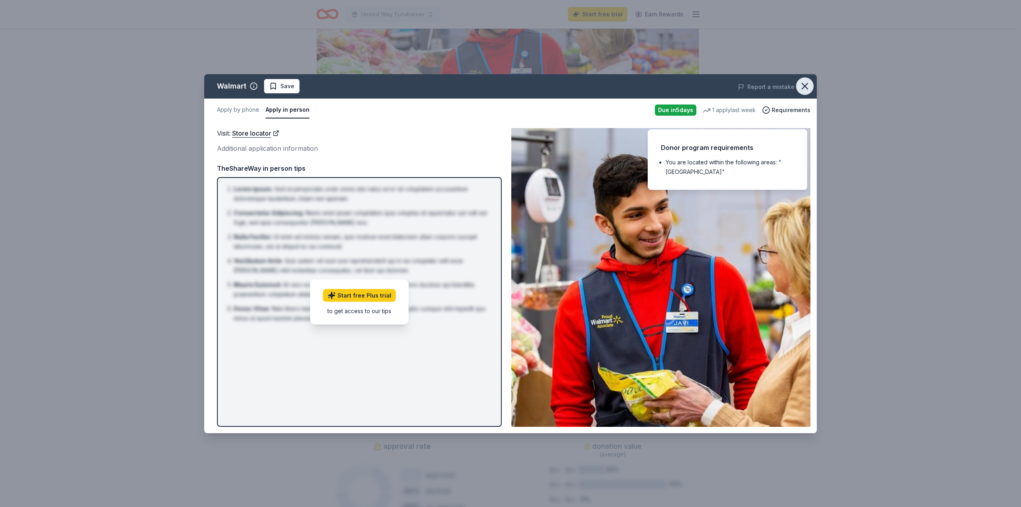
click at [800, 89] on icon "button" at bounding box center [804, 86] width 11 height 11
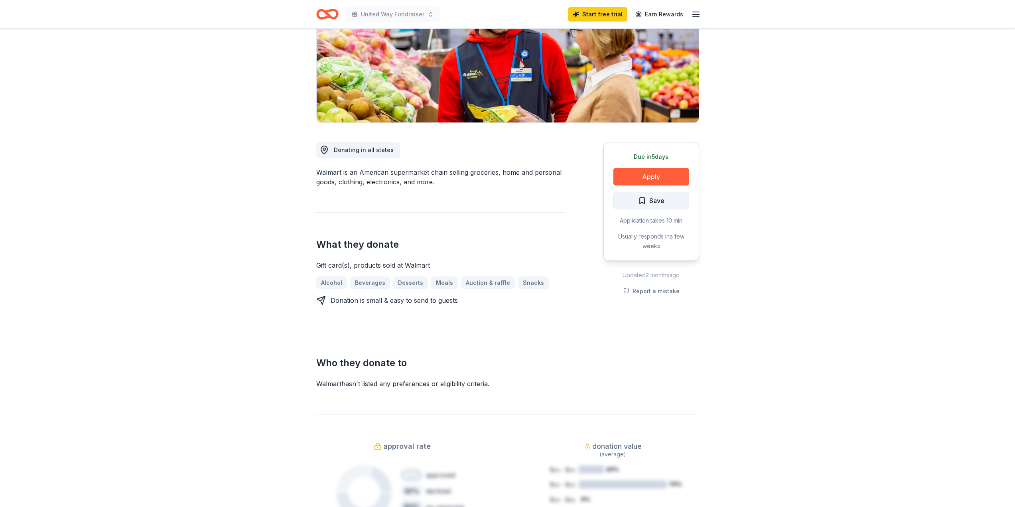
click at [650, 200] on span "Save" at bounding box center [656, 200] width 15 height 10
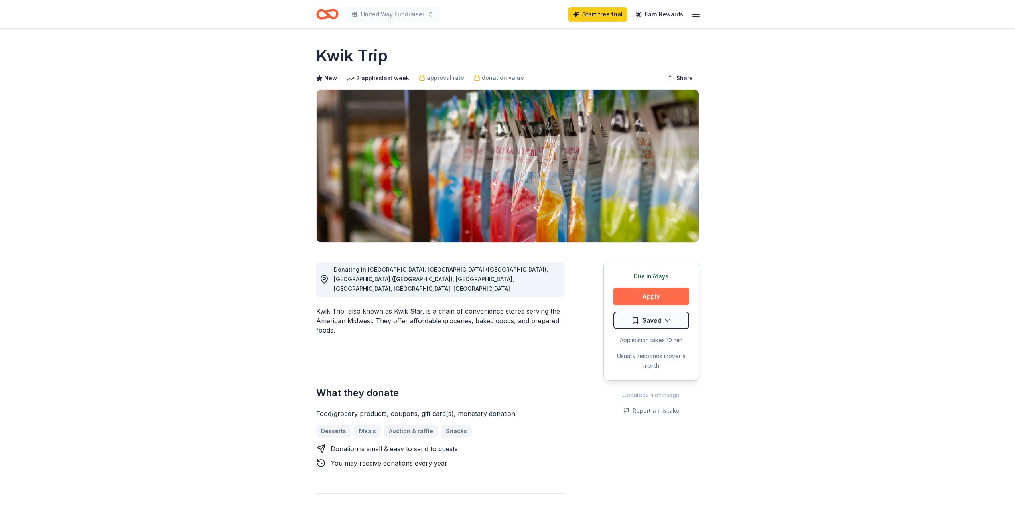
click at [656, 294] on button "Apply" at bounding box center [651, 296] width 76 height 18
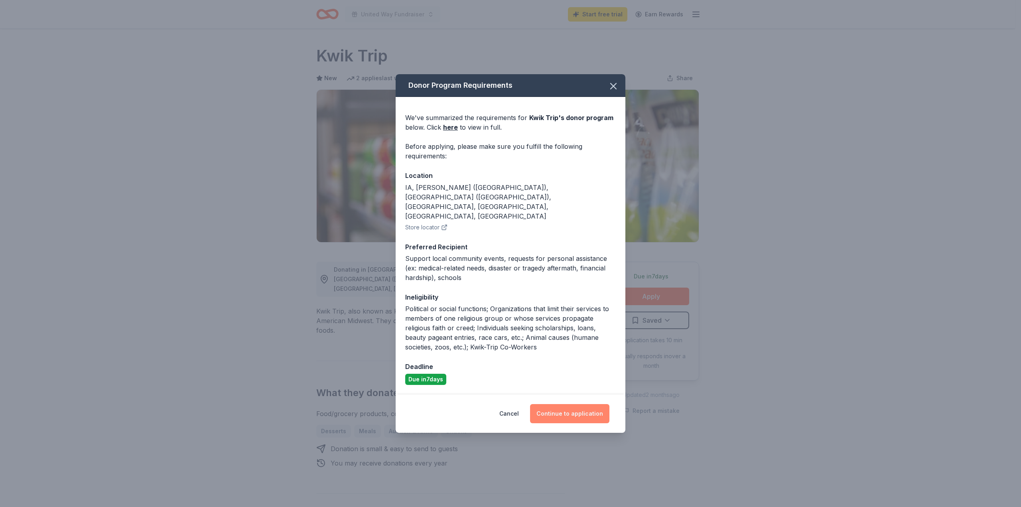
click at [584, 404] on button "Continue to application" at bounding box center [569, 413] width 79 height 19
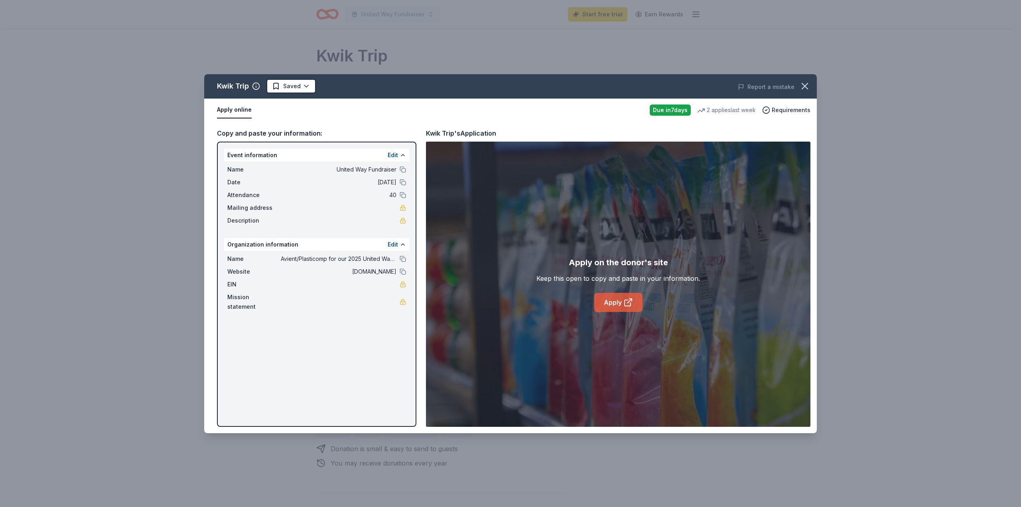
click at [618, 299] on link "Apply" at bounding box center [618, 302] width 48 height 19
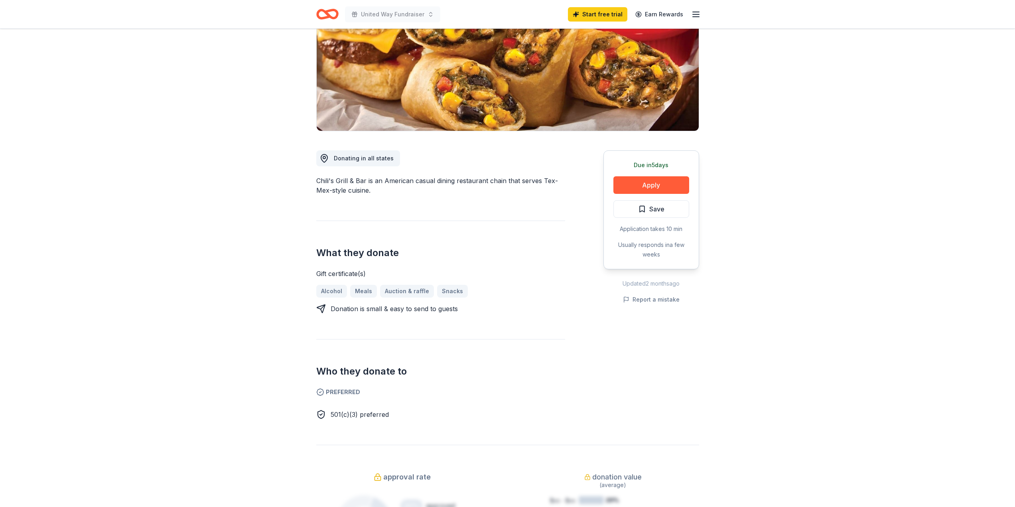
scroll to position [120, 0]
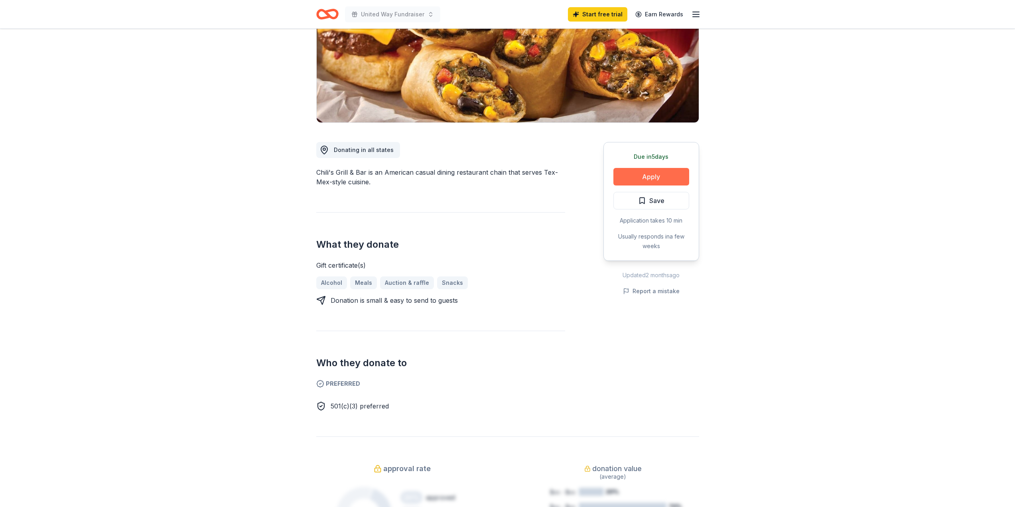
click at [656, 180] on button "Apply" at bounding box center [651, 177] width 76 height 18
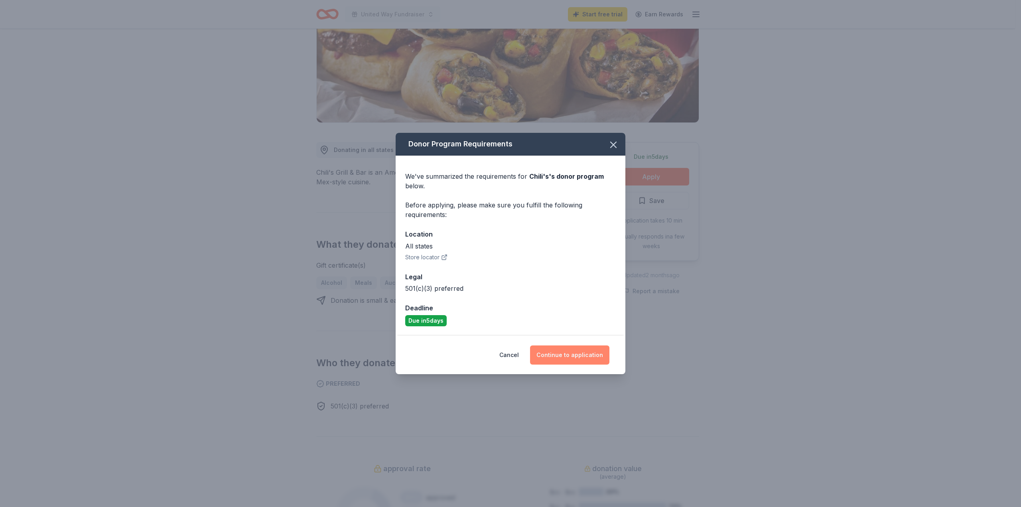
click at [572, 357] on button "Continue to application" at bounding box center [569, 354] width 79 height 19
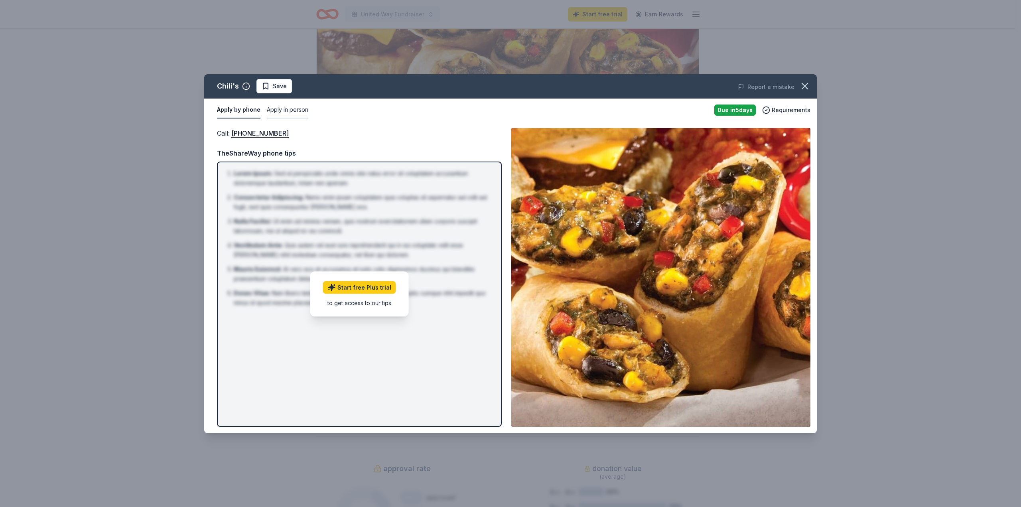
click at [289, 110] on button "Apply in person" at bounding box center [287, 110] width 41 height 17
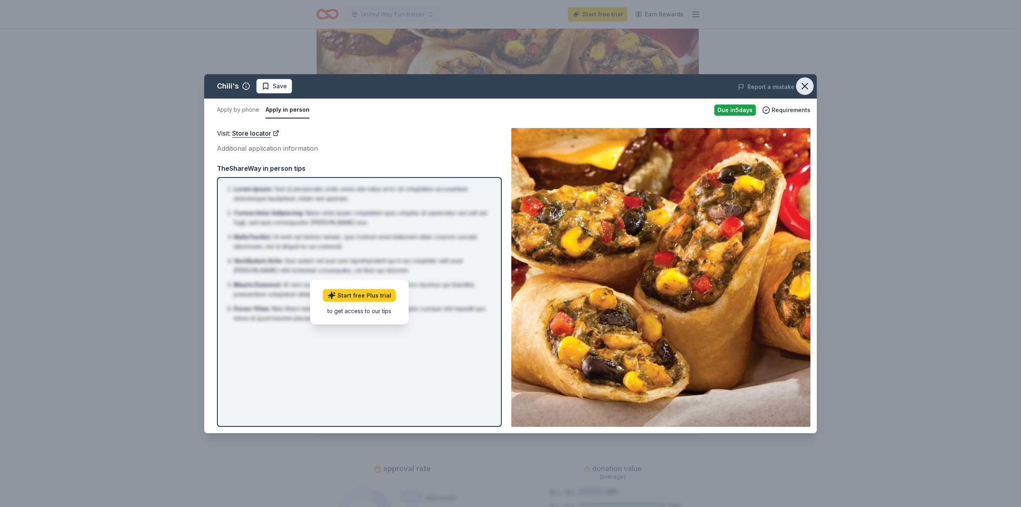
click at [803, 85] on icon "button" at bounding box center [804, 86] width 11 height 11
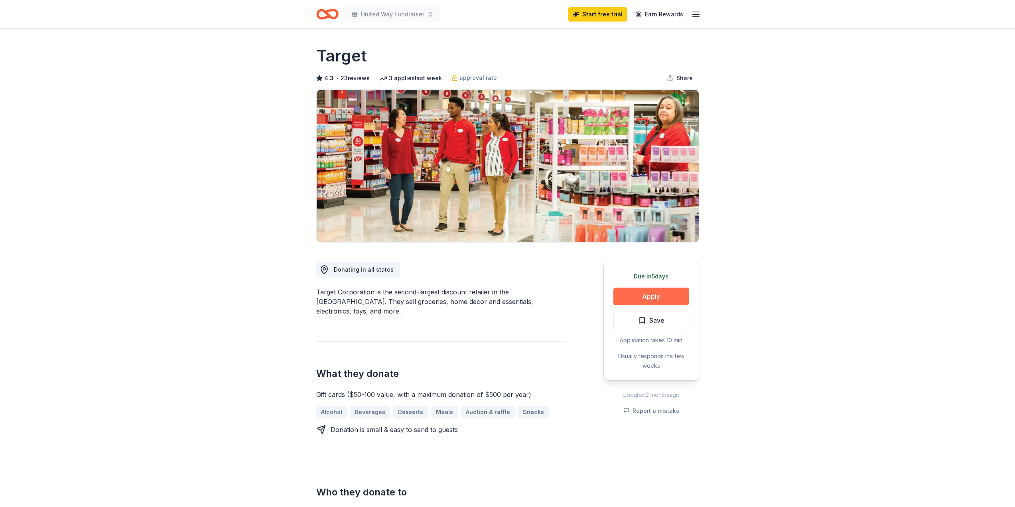
click at [646, 295] on button "Apply" at bounding box center [651, 296] width 76 height 18
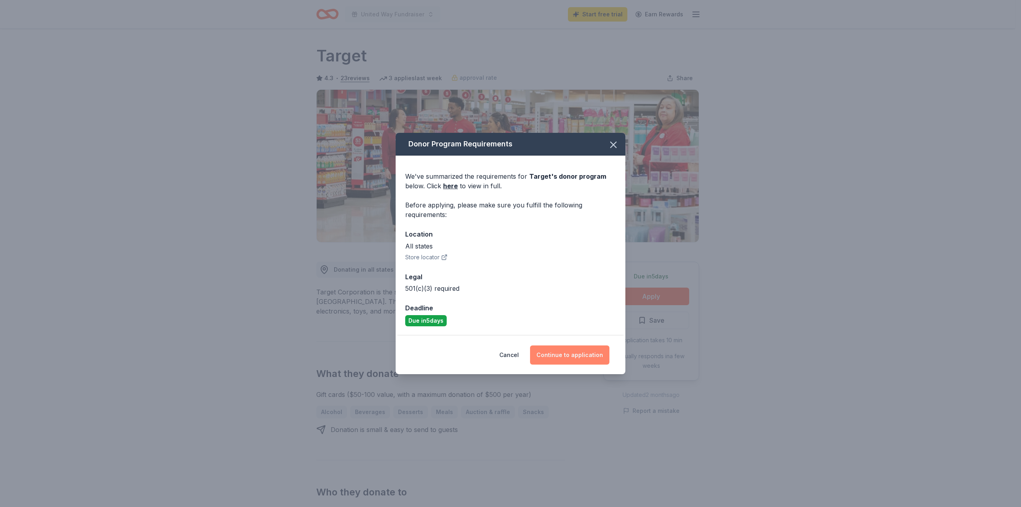
click at [572, 351] on button "Continue to application" at bounding box center [569, 354] width 79 height 19
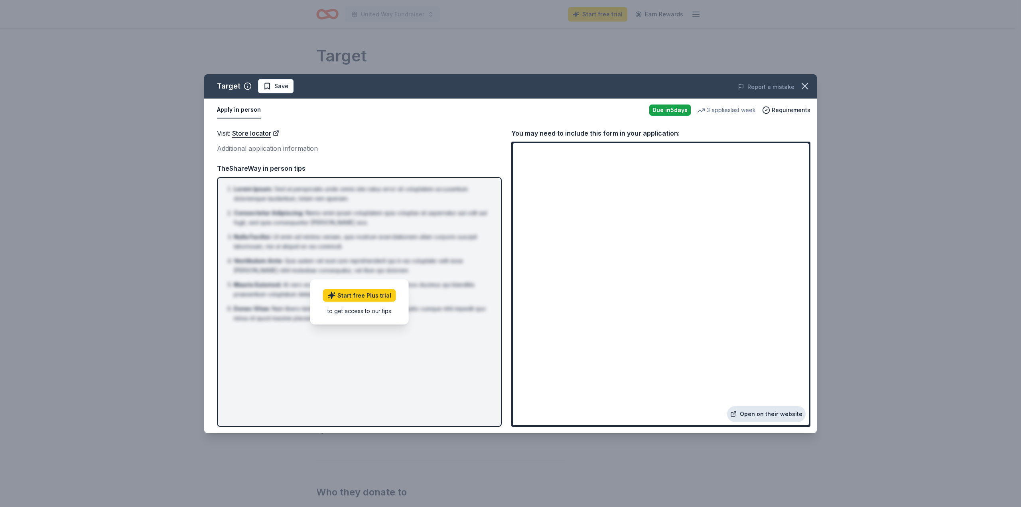
click at [748, 413] on link "Open on their website" at bounding box center [766, 414] width 79 height 16
